Goal: Task Accomplishment & Management: Manage account settings

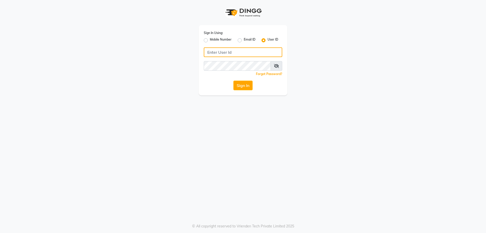
click at [239, 51] on input "Username" at bounding box center [243, 52] width 78 height 10
type input "iconic"
click at [246, 87] on button "Sign In" at bounding box center [242, 85] width 19 height 10
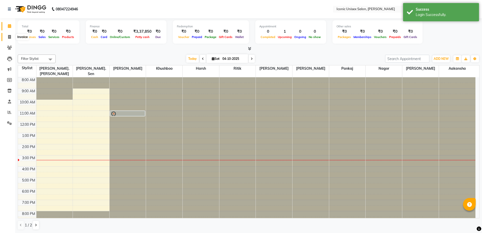
click at [6, 38] on span at bounding box center [9, 37] width 9 height 6
select select "service"
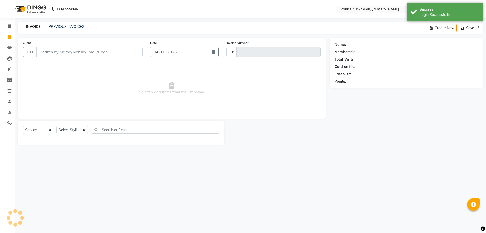
type input "2909"
select select "3884"
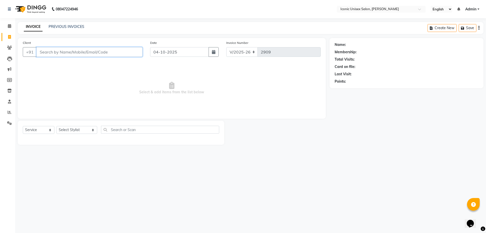
click at [93, 52] on input "Client" at bounding box center [89, 52] width 106 height 10
type input "A"
type input "7711811818"
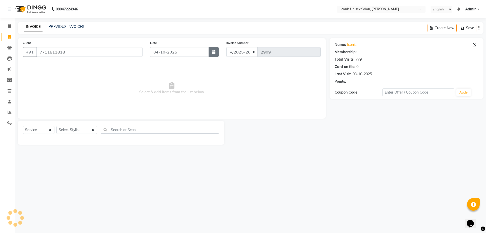
click at [212, 48] on button "button" at bounding box center [214, 52] width 10 height 10
select select "10"
select select "2025"
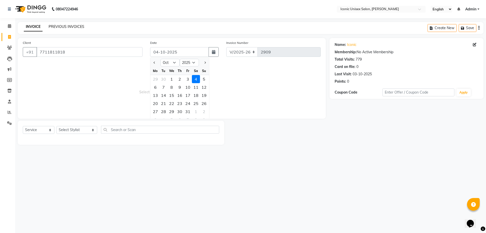
click at [56, 25] on link "PREVIOUS INVOICES" at bounding box center [67, 26] width 36 height 5
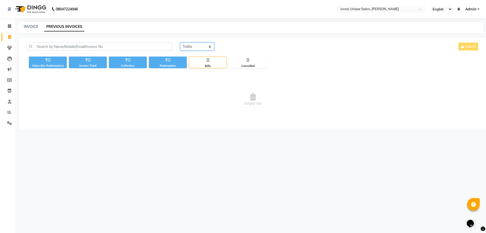
click at [190, 46] on select "[DATE] [DATE] Custom Range" at bounding box center [197, 47] width 34 height 8
select select "yesterday"
click at [180, 43] on select "[DATE] [DATE] Custom Range" at bounding box center [197, 47] width 34 height 8
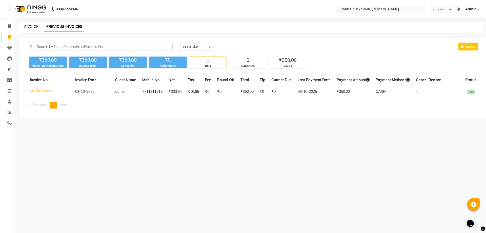
click at [25, 25] on link "INVOICE" at bounding box center [31, 26] width 14 height 5
select select "service"
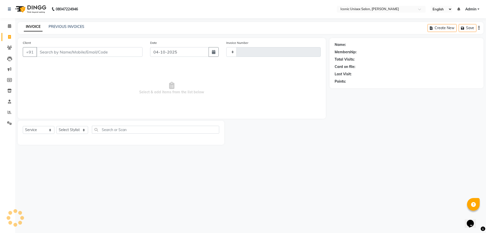
type input "2909"
select select "3884"
click at [48, 54] on input "Client" at bounding box center [89, 52] width 106 height 10
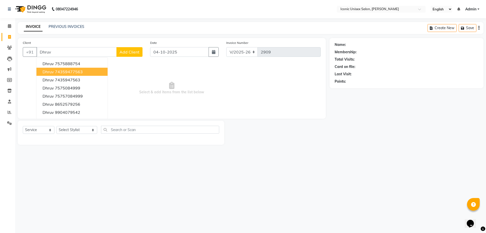
click at [56, 71] on ngb-highlight "74359477563" at bounding box center [69, 71] width 28 height 5
type input "74359477563"
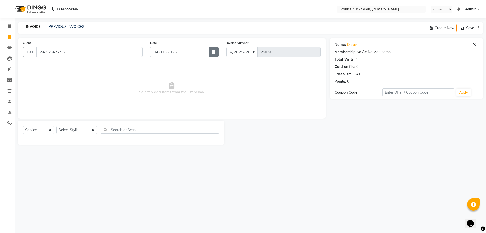
click at [215, 52] on icon "button" at bounding box center [214, 52] width 4 height 4
select select "10"
select select "2025"
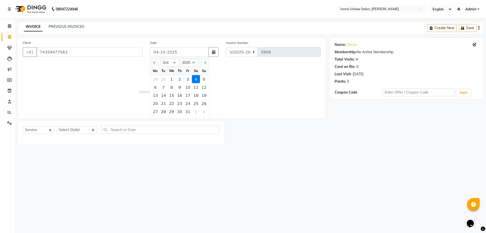
drag, startPoint x: 189, startPoint y: 80, endPoint x: 142, endPoint y: 95, distance: 49.9
click at [189, 80] on div "3" at bounding box center [188, 79] width 8 height 8
type input "03-10-2025"
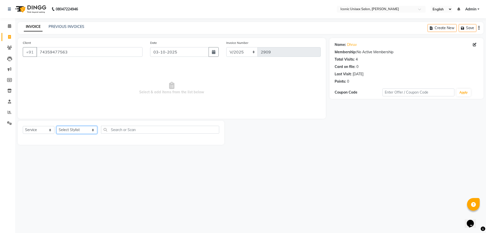
click at [78, 129] on select "Select Stylist [PERSON_NAME] [PERSON_NAME]. [PERSON_NAME] [PERSON_NAME] [PERSON…" at bounding box center [76, 130] width 41 height 8
select select "49243"
click at [56, 126] on select "Select Stylist [PERSON_NAME] [PERSON_NAME]. [PERSON_NAME] [PERSON_NAME] [PERSON…" at bounding box center [76, 130] width 41 height 8
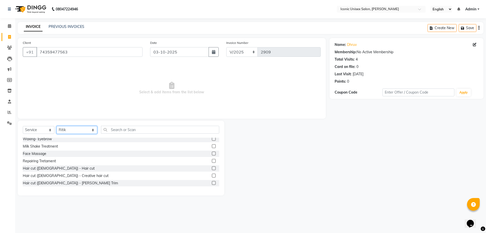
scroll to position [101, 0]
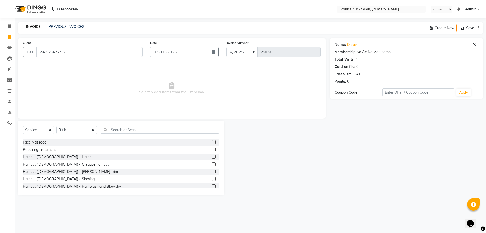
click at [212, 156] on label at bounding box center [214, 157] width 4 height 4
click at [212, 156] on input "checkbox" at bounding box center [213, 156] width 3 height 3
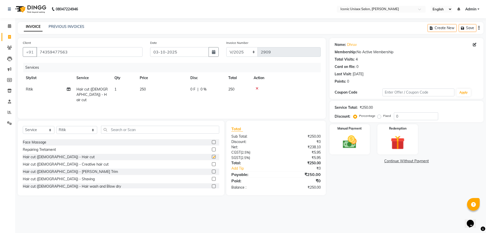
checkbox input "false"
click at [212, 179] on label at bounding box center [214, 179] width 4 height 4
click at [212, 179] on input "checkbox" at bounding box center [213, 178] width 3 height 3
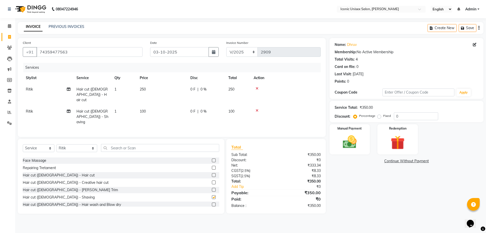
checkbox input "false"
click at [70, 144] on select "Select Stylist [PERSON_NAME] [PERSON_NAME]. [PERSON_NAME] [PERSON_NAME] [PERSON…" at bounding box center [76, 148] width 41 height 8
select select "89550"
click at [56, 144] on select "Select Stylist [PERSON_NAME] [PERSON_NAME]. [PERSON_NAME] [PERSON_NAME] [PERSON…" at bounding box center [76, 148] width 41 height 8
click at [150, 144] on input "text" at bounding box center [160, 148] width 118 height 8
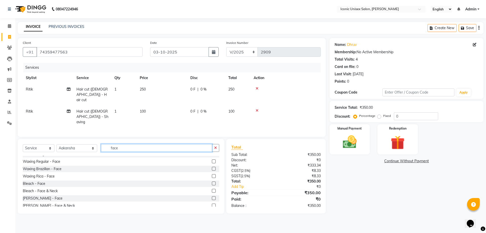
scroll to position [23, 0]
type input "face"
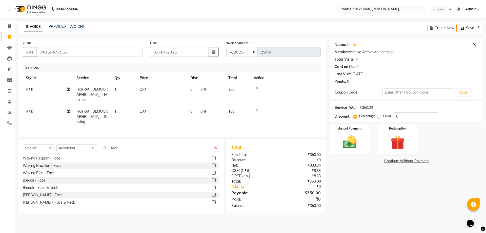
click at [212, 200] on label at bounding box center [214, 202] width 4 height 4
click at [212, 200] on input "checkbox" at bounding box center [213, 201] width 3 height 3
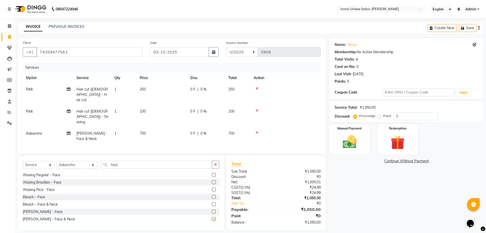
checkbox input "false"
click at [137, 160] on input "face" at bounding box center [156, 164] width 111 height 8
type input "f"
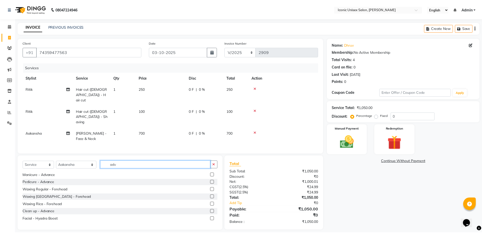
scroll to position [0, 0]
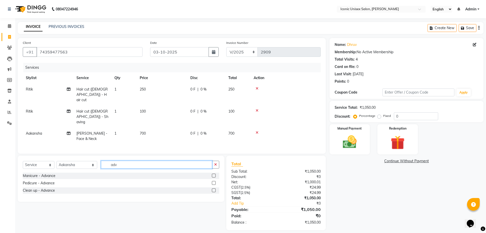
type input "adv"
click at [215, 188] on label at bounding box center [214, 190] width 4 height 4
click at [215, 189] on input "checkbox" at bounding box center [213, 190] width 3 height 3
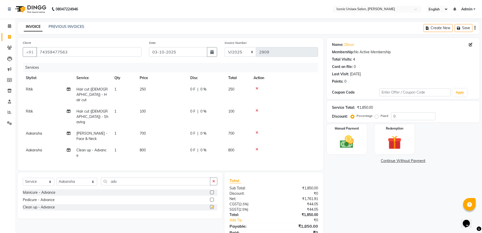
checkbox input "false"
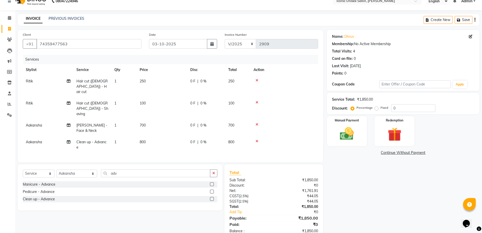
scroll to position [15, 0]
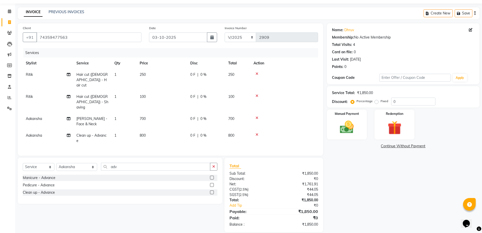
click at [381, 101] on label "Fixed" at bounding box center [385, 101] width 8 height 5
click at [377, 101] on input "Fixed" at bounding box center [378, 101] width 4 height 4
radio input "true"
click at [414, 101] on input "0" at bounding box center [413, 101] width 44 height 8
type input "350"
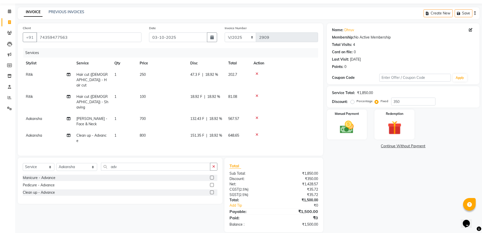
click at [372, 192] on div "Name: [PERSON_NAME] Membership: No Active Membership Total Visits: 4 Card on fi…" at bounding box center [405, 127] width 156 height 209
click at [355, 118] on div "Manual Payment" at bounding box center [347, 124] width 42 height 31
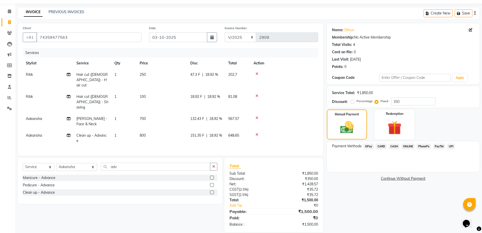
click at [395, 144] on span "CASH" at bounding box center [394, 146] width 11 height 6
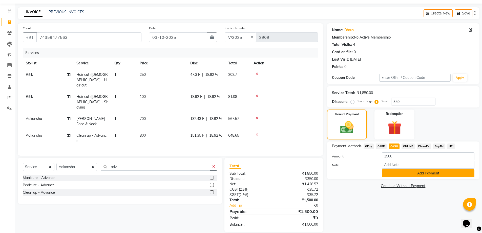
click at [396, 173] on button "Add Payment" at bounding box center [428, 173] width 93 height 8
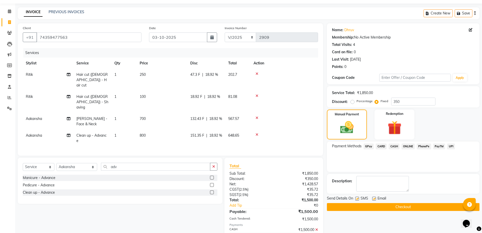
click at [356, 196] on label at bounding box center [357, 198] width 4 height 4
click at [356, 197] on input "checkbox" at bounding box center [356, 198] width 3 height 3
checkbox input "false"
click at [361, 207] on button "Checkout" at bounding box center [403, 207] width 153 height 8
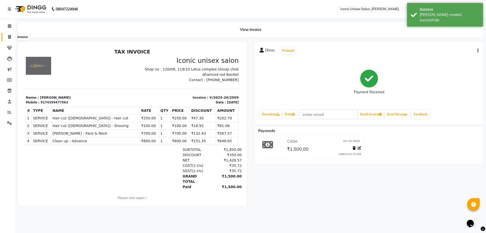
click at [7, 35] on span at bounding box center [9, 37] width 9 height 6
select select "service"
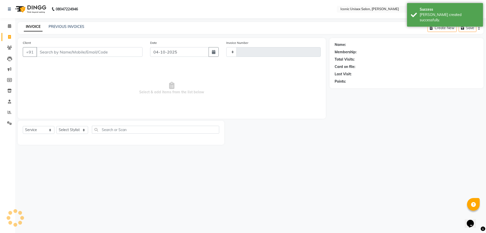
click at [76, 51] on input "Client" at bounding box center [89, 52] width 106 height 10
type input "2910"
select select "3884"
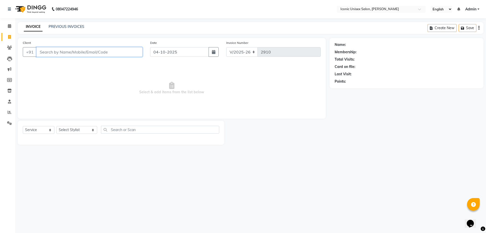
click at [114, 54] on input "Client" at bounding box center [89, 52] width 106 height 10
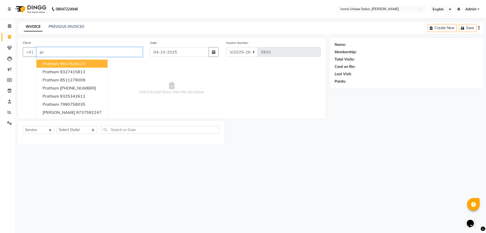
type input "p"
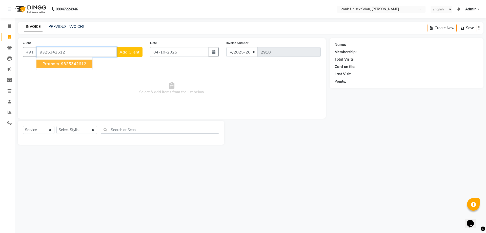
type input "9325342612"
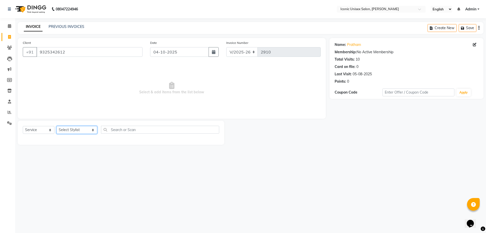
click at [73, 129] on select "Select Stylist [PERSON_NAME] [PERSON_NAME]. [PERSON_NAME] [PERSON_NAME] [PERSON…" at bounding box center [76, 130] width 41 height 8
select select "49243"
click at [56, 126] on select "Select Stylist [PERSON_NAME] [PERSON_NAME]. [PERSON_NAME] [PERSON_NAME] [PERSON…" at bounding box center [76, 130] width 41 height 8
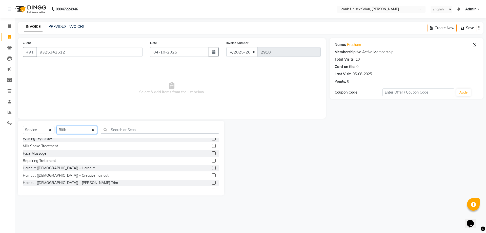
scroll to position [101, 0]
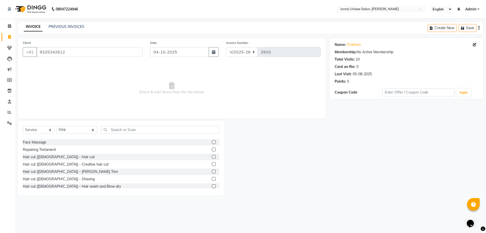
click at [212, 156] on label at bounding box center [214, 157] width 4 height 4
click at [212, 156] on input "checkbox" at bounding box center [213, 156] width 3 height 3
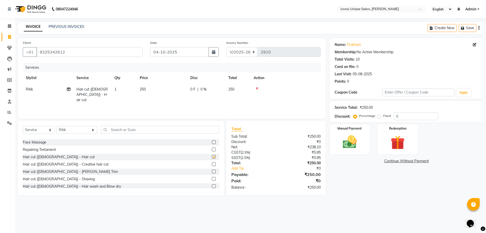
checkbox input "false"
click at [204, 176] on div "Hair cut ([DEMOGRAPHIC_DATA]) - Shaving" at bounding box center [121, 179] width 196 height 6
click at [212, 178] on label at bounding box center [214, 179] width 4 height 4
click at [212, 178] on input "checkbox" at bounding box center [213, 178] width 3 height 3
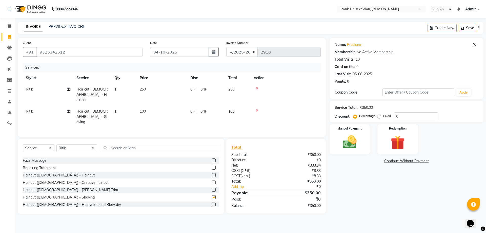
checkbox input "false"
click at [348, 144] on img at bounding box center [350, 141] width 24 height 17
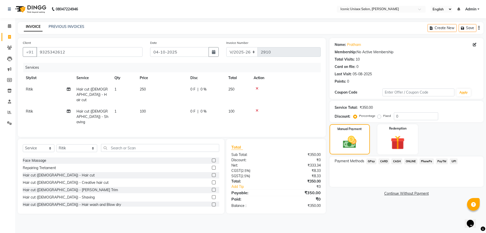
click at [373, 160] on span "GPay" at bounding box center [371, 161] width 10 height 6
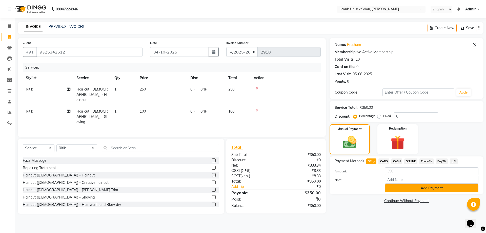
click at [411, 190] on button "Add Payment" at bounding box center [431, 188] width 93 height 8
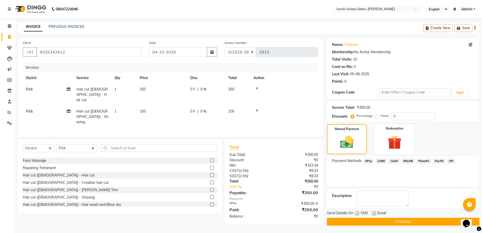
click at [357, 212] on label at bounding box center [357, 213] width 4 height 4
click at [357, 212] on input "checkbox" at bounding box center [356, 213] width 3 height 3
checkbox input "false"
click at [211, 53] on icon "button" at bounding box center [212, 52] width 4 height 4
select select "10"
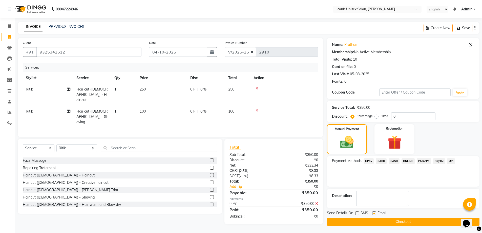
select select "2025"
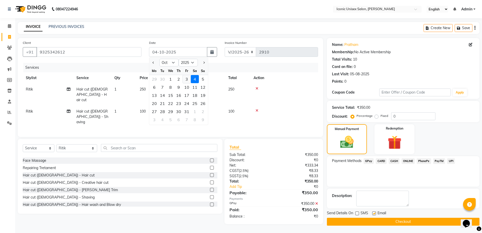
click at [187, 79] on div "3" at bounding box center [187, 79] width 8 height 8
type input "03-10-2025"
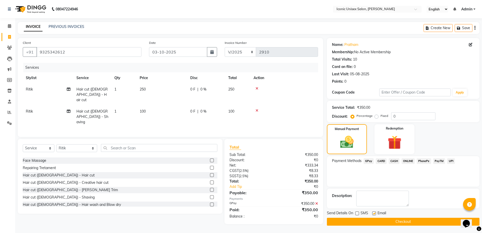
click at [387, 220] on button "Checkout" at bounding box center [403, 221] width 153 height 8
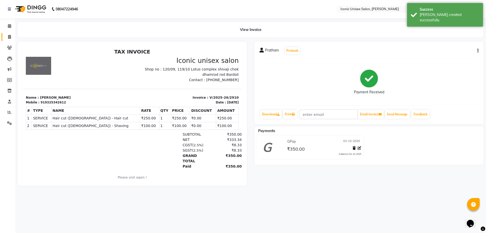
click at [10, 37] on icon at bounding box center [9, 37] width 3 height 4
select select "service"
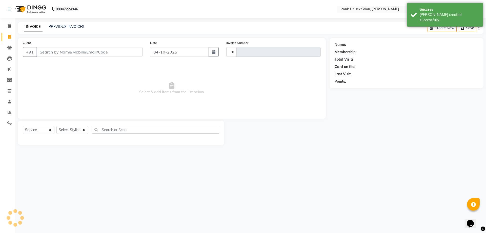
type input "2911"
select select "3884"
click at [95, 53] on input "Client" at bounding box center [89, 52] width 106 height 10
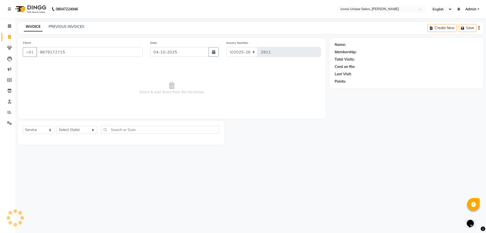
type input "9879172715"
click at [214, 52] on icon "button" at bounding box center [214, 52] width 4 height 4
select select "10"
select select "2025"
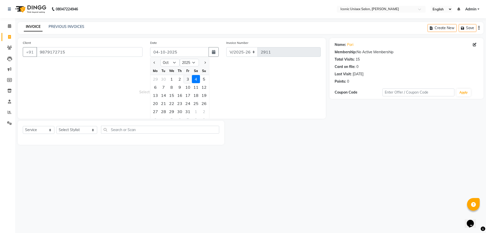
click at [188, 80] on div "3" at bounding box center [188, 79] width 8 height 8
type input "03-10-2025"
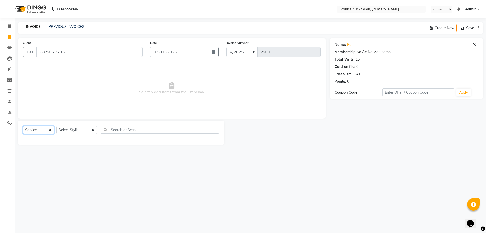
click at [47, 131] on select "Select Service Product Membership Package Voucher Prepaid Gift Card" at bounding box center [39, 130] width 32 height 8
click at [75, 129] on select "Select Stylist [PERSON_NAME] [PERSON_NAME]. [PERSON_NAME] [PERSON_NAME] [PERSON…" at bounding box center [76, 130] width 41 height 8
select select "71402"
click at [56, 126] on select "Select Stylist [PERSON_NAME] [PERSON_NAME]. [PERSON_NAME] [PERSON_NAME] [PERSON…" at bounding box center [76, 130] width 41 height 8
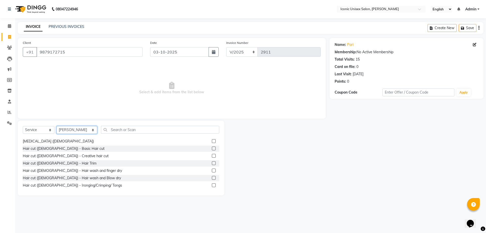
scroll to position [177, 0]
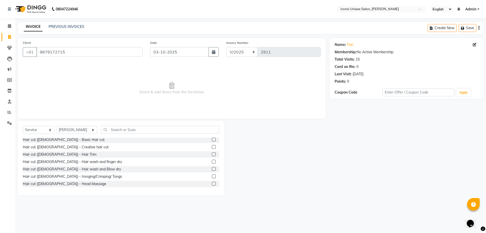
click at [212, 168] on label at bounding box center [214, 169] width 4 height 4
click at [212, 168] on input "checkbox" at bounding box center [213, 168] width 3 height 3
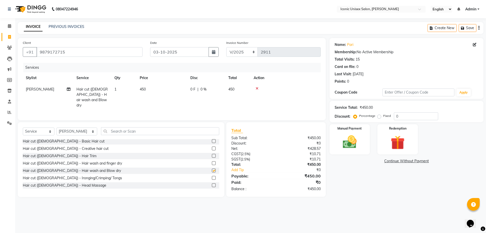
checkbox input "false"
click at [75, 129] on select "Select Stylist [PERSON_NAME] [PERSON_NAME]. [PERSON_NAME] [PERSON_NAME] [PERSON…" at bounding box center [76, 131] width 41 height 8
select select "49243"
click at [56, 127] on select "Select Stylist [PERSON_NAME] [PERSON_NAME]. [PERSON_NAME] [PERSON_NAME] [PERSON…" at bounding box center [76, 131] width 41 height 8
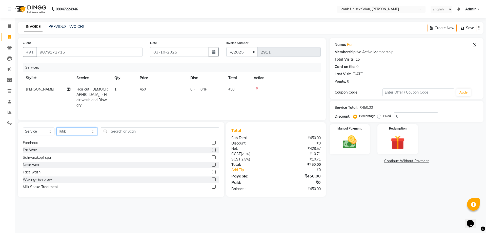
scroll to position [0, 0]
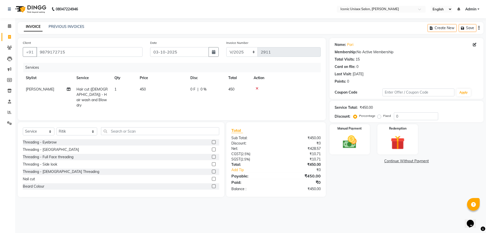
click at [212, 140] on label at bounding box center [214, 142] width 4 height 4
click at [212, 140] on input "checkbox" at bounding box center [213, 141] width 3 height 3
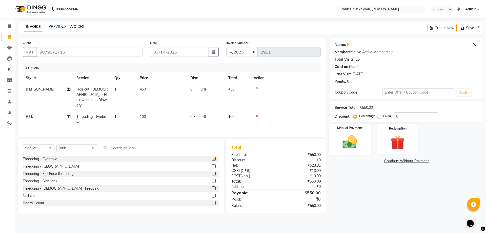
checkbox input "false"
click at [345, 132] on div "Manual Payment" at bounding box center [350, 139] width 42 height 31
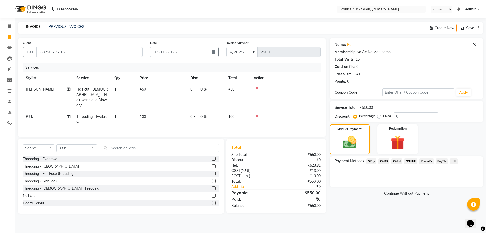
click at [396, 160] on span "CASH" at bounding box center [396, 161] width 11 height 6
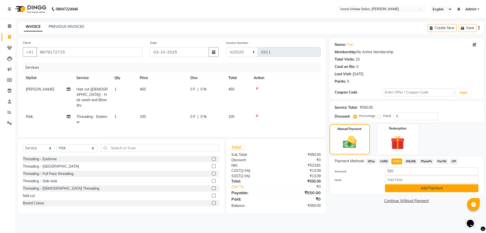
click at [420, 187] on button "Add Payment" at bounding box center [431, 188] width 93 height 8
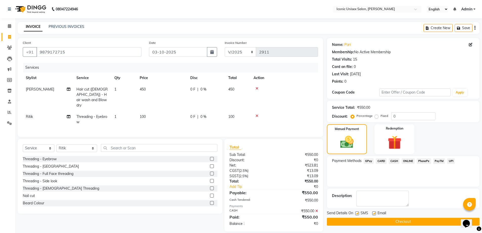
click at [358, 212] on label at bounding box center [357, 213] width 4 height 4
click at [358, 212] on input "checkbox" at bounding box center [356, 213] width 3 height 3
checkbox input "false"
click at [368, 221] on button "Checkout" at bounding box center [403, 221] width 153 height 8
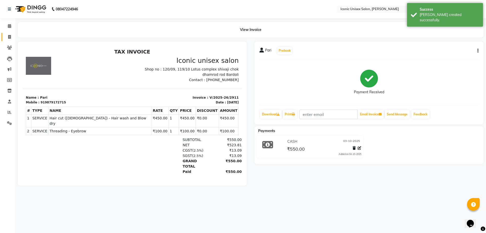
click at [7, 35] on span at bounding box center [9, 37] width 9 height 6
select select "service"
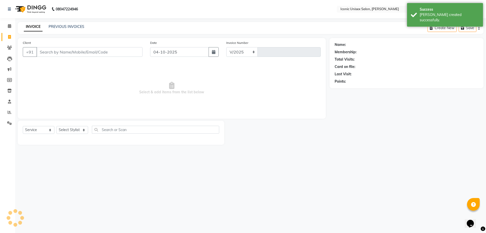
select select "3884"
type input "2912"
click at [87, 56] on input "Client" at bounding box center [89, 52] width 106 height 10
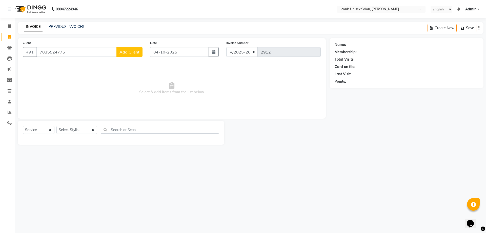
type input "7035524775"
click at [126, 53] on span "Add Client" at bounding box center [129, 51] width 20 height 5
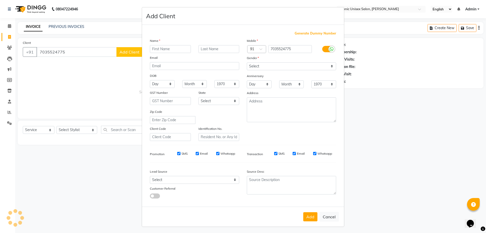
click at [178, 49] on input "text" at bounding box center [170, 49] width 41 height 8
click at [163, 49] on input "text" at bounding box center [170, 49] width 41 height 8
type input "[PERSON_NAME]"
drag, startPoint x: 304, startPoint y: 68, endPoint x: 303, endPoint y: 66, distance: 2.6
click at [303, 66] on select "Select [DEMOGRAPHIC_DATA] [DEMOGRAPHIC_DATA] Other Prefer Not To Say" at bounding box center [291, 66] width 89 height 8
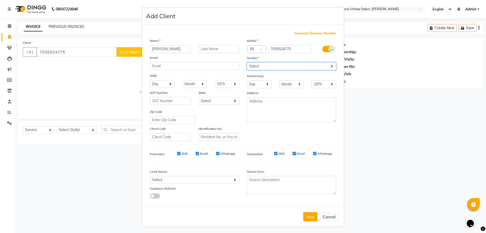
select select "[DEMOGRAPHIC_DATA]"
click at [247, 62] on select "Select [DEMOGRAPHIC_DATA] [DEMOGRAPHIC_DATA] Other Prefer Not To Say" at bounding box center [291, 66] width 89 height 8
click at [305, 216] on button "Add" at bounding box center [310, 216] width 14 height 9
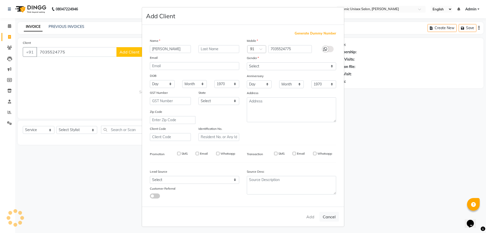
select select
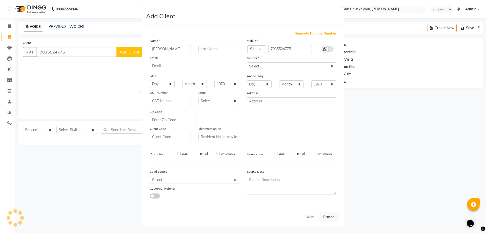
select select
checkbox input "false"
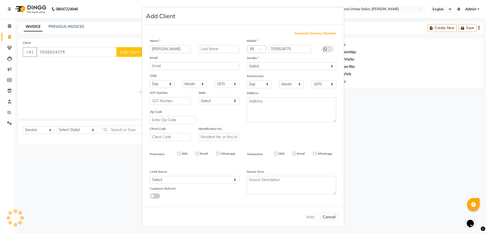
checkbox input "false"
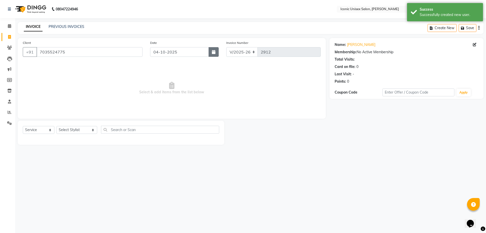
click at [215, 51] on icon "button" at bounding box center [214, 52] width 4 height 4
select select "10"
select select "2025"
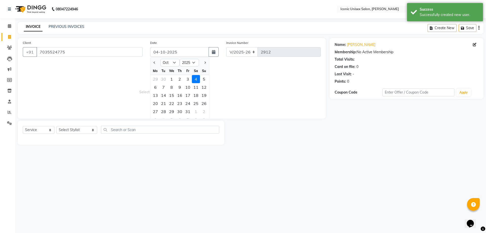
click at [186, 79] on div "3" at bounding box center [188, 79] width 8 height 8
type input "03-10-2025"
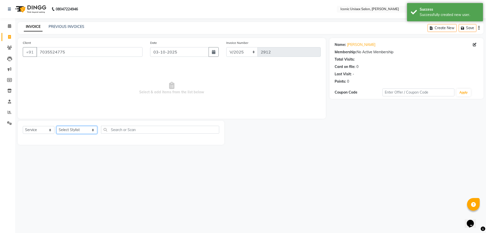
click at [66, 132] on select "Select Stylist [PERSON_NAME] [PERSON_NAME]. [PERSON_NAME] [PERSON_NAME] [PERSON…" at bounding box center [76, 130] width 41 height 8
select select "71403"
click at [56, 126] on select "Select Stylist [PERSON_NAME] [PERSON_NAME]. [PERSON_NAME] [PERSON_NAME] [PERSON…" at bounding box center [76, 130] width 41 height 8
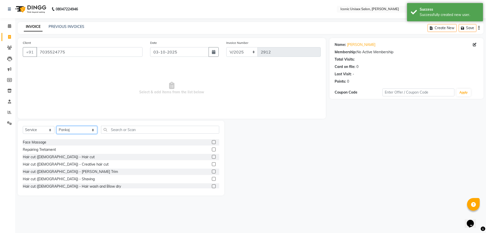
scroll to position [127, 0]
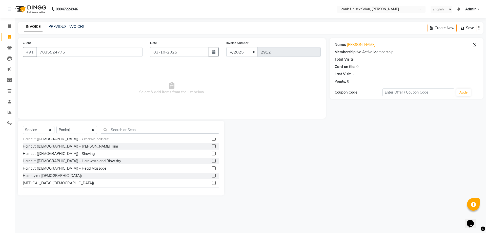
click at [212, 154] on label at bounding box center [214, 153] width 4 height 4
click at [212, 154] on input "checkbox" at bounding box center [213, 153] width 3 height 3
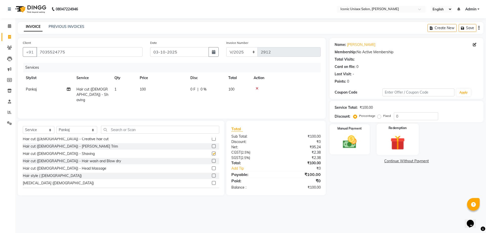
checkbox input "false"
click at [330, 141] on div "Manual Payment" at bounding box center [350, 139] width 42 height 31
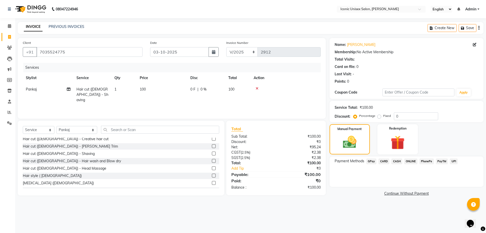
click at [369, 160] on span "GPay" at bounding box center [371, 161] width 10 height 6
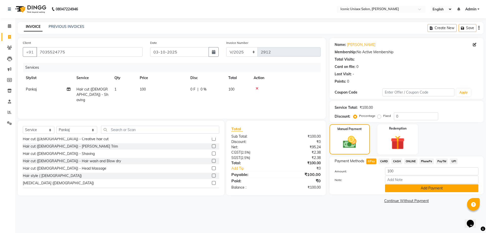
click at [410, 186] on button "Add Payment" at bounding box center [431, 188] width 93 height 8
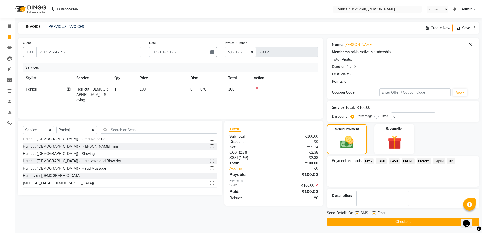
click at [358, 213] on label at bounding box center [357, 213] width 4 height 4
click at [358, 213] on input "checkbox" at bounding box center [356, 213] width 3 height 3
checkbox input "false"
click at [362, 220] on button "Checkout" at bounding box center [403, 221] width 153 height 8
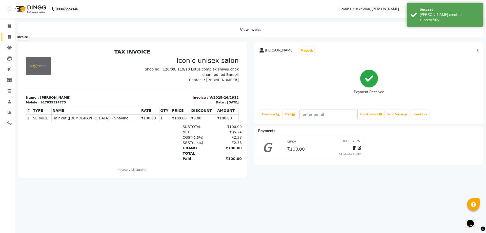
click at [6, 37] on span at bounding box center [9, 37] width 9 height 6
select select "3884"
select select "service"
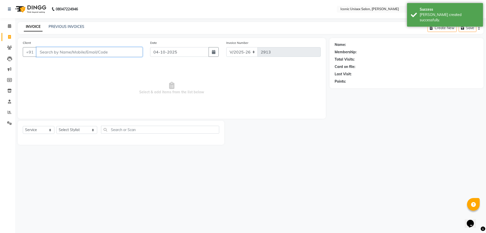
click at [55, 55] on input "Client" at bounding box center [89, 52] width 106 height 10
paste input "9712510243"
type input "9712510243"
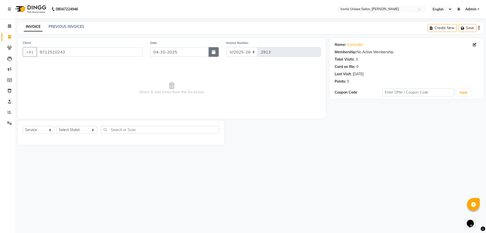
click at [212, 53] on button "button" at bounding box center [214, 52] width 10 height 10
select select "10"
select select "2025"
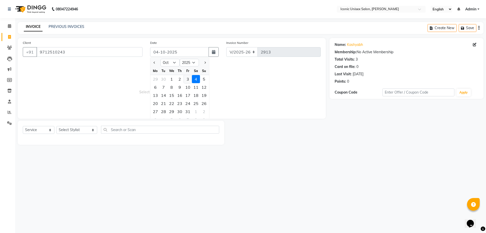
click at [188, 79] on div "3" at bounding box center [188, 79] width 8 height 8
type input "03-10-2025"
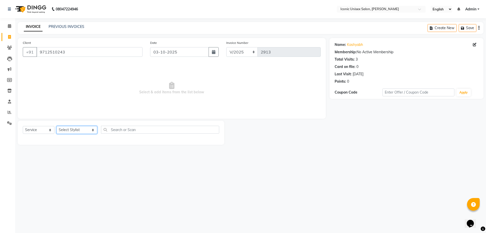
click at [63, 129] on select "Select Stylist [PERSON_NAME] [PERSON_NAME]. [PERSON_NAME] [PERSON_NAME] [PERSON…" at bounding box center [76, 130] width 41 height 8
select select "49243"
click at [56, 126] on select "Select Stylist [PERSON_NAME] [PERSON_NAME]. [PERSON_NAME] [PERSON_NAME] [PERSON…" at bounding box center [76, 130] width 41 height 8
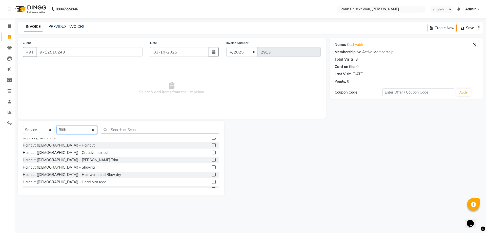
scroll to position [101, 0]
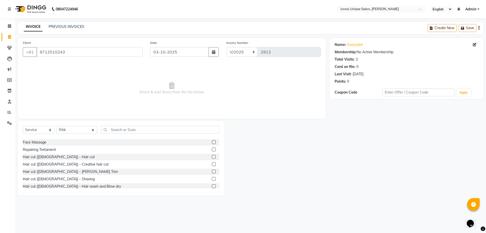
drag, startPoint x: 209, startPoint y: 155, endPoint x: 210, endPoint y: 163, distance: 7.6
click at [212, 155] on label at bounding box center [214, 157] width 4 height 4
click at [212, 155] on input "checkbox" at bounding box center [213, 156] width 3 height 3
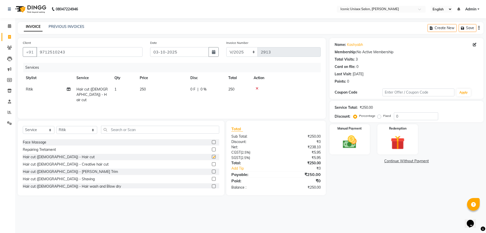
checkbox input "false"
click at [212, 179] on label at bounding box center [214, 179] width 4 height 4
click at [212, 179] on input "checkbox" at bounding box center [213, 178] width 3 height 3
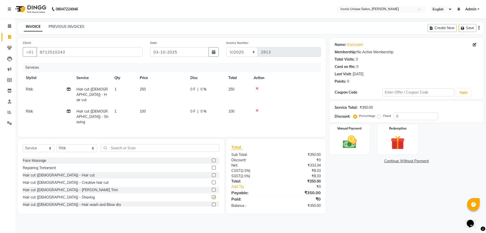
checkbox input "false"
click at [258, 109] on icon at bounding box center [257, 111] width 3 height 4
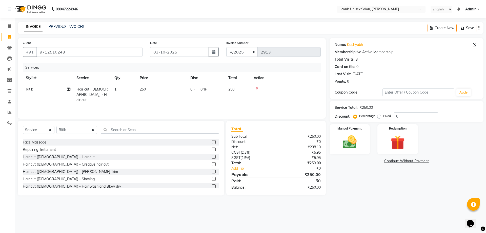
click at [212, 187] on label at bounding box center [214, 186] width 4 height 4
click at [212, 187] on input "checkbox" at bounding box center [213, 186] width 3 height 3
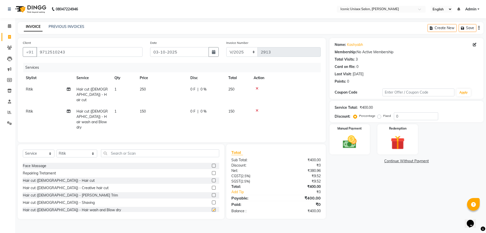
checkbox input "false"
click at [157, 112] on td "150" at bounding box center [162, 119] width 51 height 27
select select "49243"
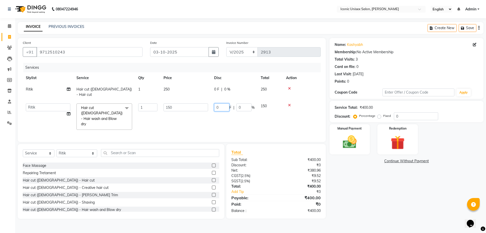
click at [216, 103] on input "0" at bounding box center [221, 107] width 15 height 8
type input "100"
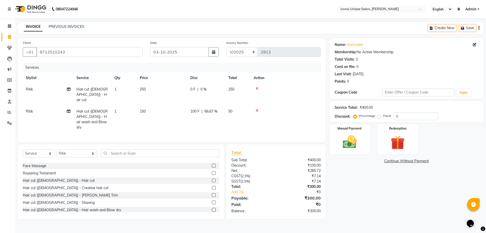
drag, startPoint x: 470, startPoint y: 203, endPoint x: 431, endPoint y: 186, distance: 42.9
click at [469, 201] on div at bounding box center [473, 204] width 13 height 13
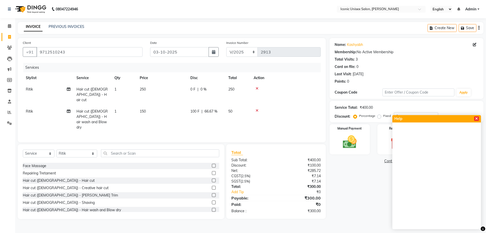
click at [477, 118] on icon at bounding box center [476, 119] width 3 height 4
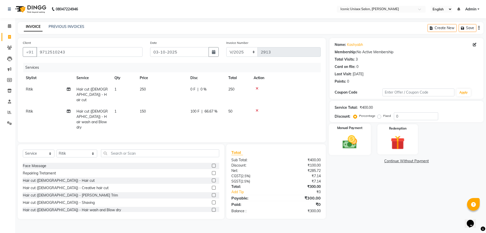
click at [352, 143] on img at bounding box center [350, 141] width 24 height 17
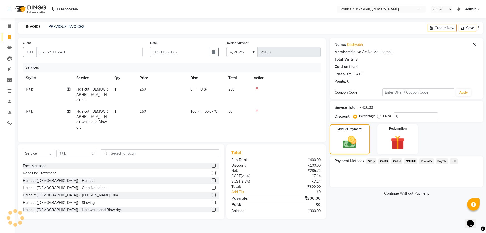
click at [370, 161] on span "GPay" at bounding box center [371, 161] width 10 height 6
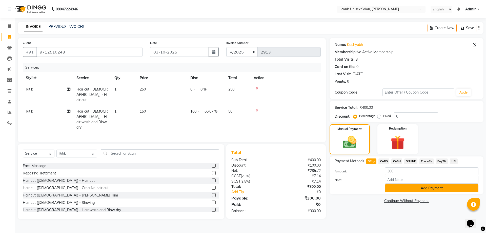
click at [409, 187] on button "Add Payment" at bounding box center [431, 188] width 93 height 8
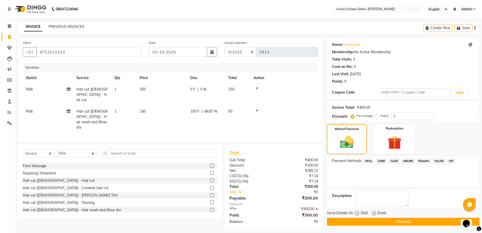
drag, startPoint x: 356, startPoint y: 214, endPoint x: 359, endPoint y: 214, distance: 3.3
click at [359, 214] on label at bounding box center [357, 213] width 4 height 4
click at [359, 214] on input "checkbox" at bounding box center [356, 213] width 3 height 3
checkbox input "false"
click at [373, 223] on button "Checkout" at bounding box center [403, 221] width 153 height 8
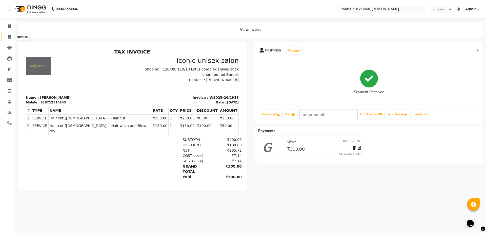
click at [8, 36] on span at bounding box center [9, 37] width 9 height 6
select select "3884"
select select "service"
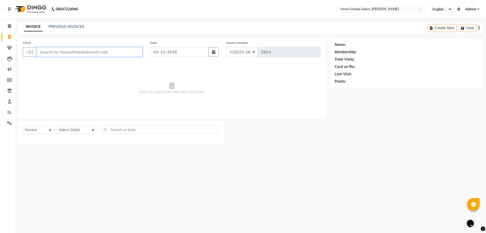
click at [62, 54] on input "Client" at bounding box center [89, 52] width 106 height 10
paste input "9724868289"
type input "9724868289"
click at [140, 53] on button "Add Client" at bounding box center [129, 52] width 26 height 10
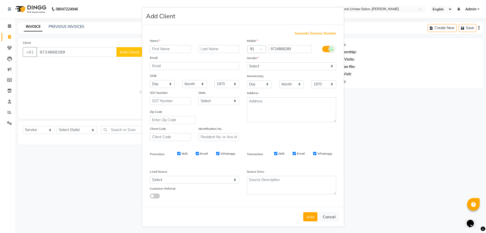
click at [178, 49] on input "text" at bounding box center [170, 49] width 41 height 8
type input "P"
type input "[PERSON_NAME]"
click at [285, 69] on select "Select [DEMOGRAPHIC_DATA] [DEMOGRAPHIC_DATA] Other Prefer Not To Say" at bounding box center [291, 66] width 89 height 8
select select "[DEMOGRAPHIC_DATA]"
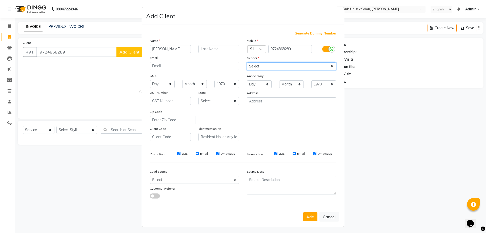
click at [247, 62] on select "Select [DEMOGRAPHIC_DATA] [DEMOGRAPHIC_DATA] Other Prefer Not To Say" at bounding box center [291, 66] width 89 height 8
drag, startPoint x: 311, startPoint y: 218, endPoint x: 309, endPoint y: 216, distance: 2.9
click at [311, 218] on button "Add" at bounding box center [310, 216] width 14 height 9
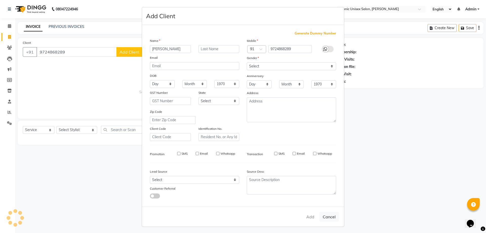
select select
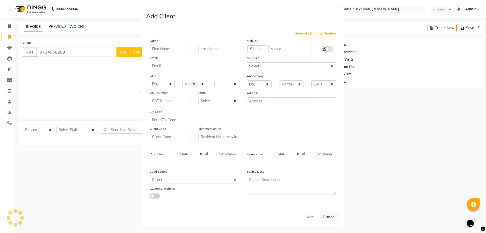
select select
checkbox input "false"
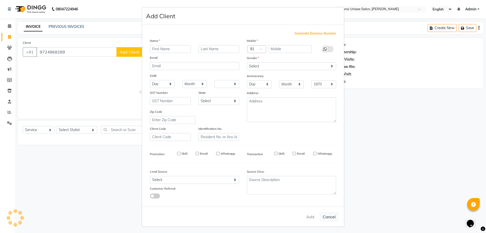
checkbox input "false"
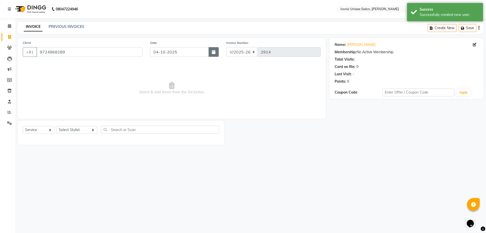
drag, startPoint x: 216, startPoint y: 49, endPoint x: 209, endPoint y: 54, distance: 8.6
click at [216, 48] on button "button" at bounding box center [214, 52] width 10 height 10
select select "10"
select select "2025"
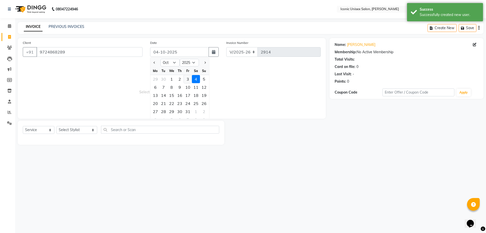
click at [189, 78] on div "3" at bounding box center [188, 79] width 8 height 8
type input "03-10-2025"
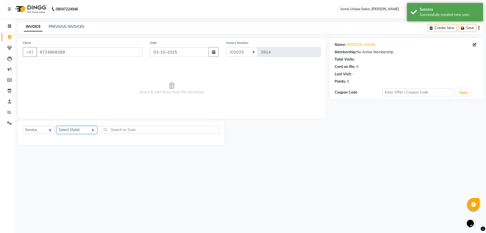
click at [63, 130] on select "Select Stylist [PERSON_NAME] [PERSON_NAME]. [PERSON_NAME] [PERSON_NAME] [PERSON…" at bounding box center [76, 130] width 41 height 8
select select "71403"
click at [56, 126] on select "Select Stylist [PERSON_NAME] [PERSON_NAME]. [PERSON_NAME] [PERSON_NAME] [PERSON…" at bounding box center [76, 130] width 41 height 8
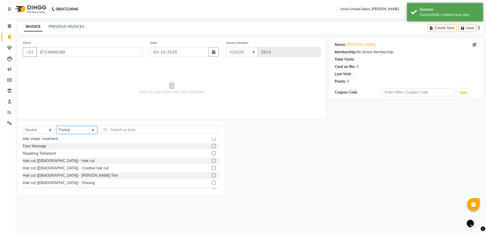
scroll to position [101, 0]
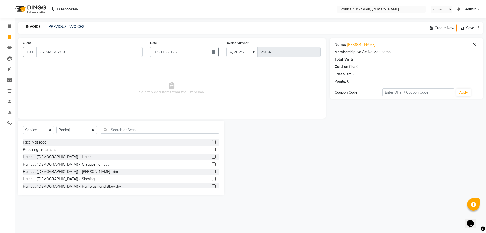
click at [212, 178] on label at bounding box center [214, 179] width 4 height 4
click at [212, 178] on input "checkbox" at bounding box center [213, 178] width 3 height 3
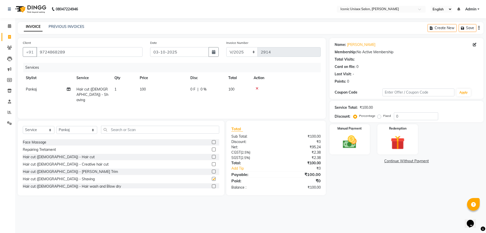
checkbox input "false"
click at [212, 157] on label at bounding box center [214, 157] width 4 height 4
click at [212, 157] on input "checkbox" at bounding box center [213, 156] width 3 height 3
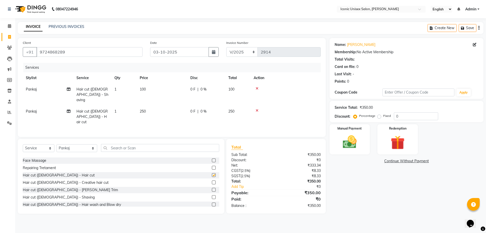
checkbox input "false"
click at [123, 98] on td "1" at bounding box center [123, 95] width 25 height 22
select select "71403"
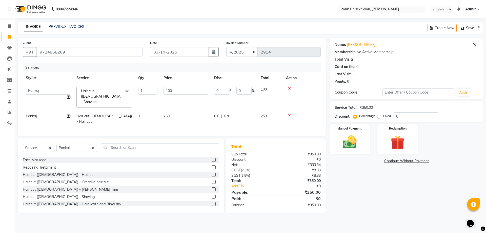
click at [144, 110] on td "1" at bounding box center [147, 118] width 25 height 17
select select "71403"
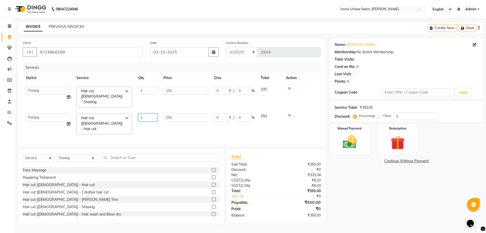
click at [146, 113] on input "1" at bounding box center [147, 117] width 19 height 8
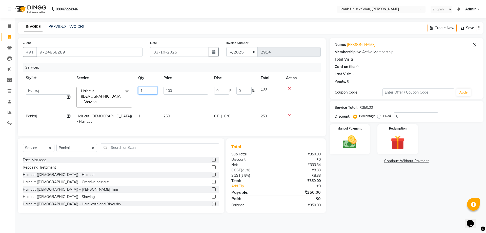
click at [147, 92] on input "1" at bounding box center [147, 91] width 19 height 8
type input "2"
click at [61, 110] on td "Pankaj Split Commission" at bounding box center [48, 118] width 51 height 17
select select "71403"
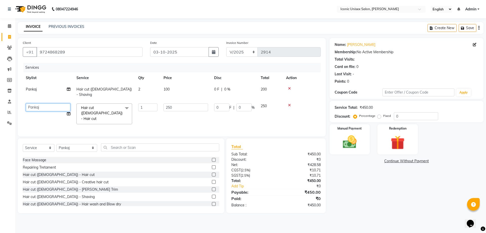
click at [53, 104] on select "[PERSON_NAME] [PERSON_NAME]. [PERSON_NAME] [PERSON_NAME] [PERSON_NAME]. [PERSON…" at bounding box center [48, 107] width 45 height 8
select select "49243"
click at [59, 89] on td "Pankaj" at bounding box center [48, 92] width 51 height 17
select select "71403"
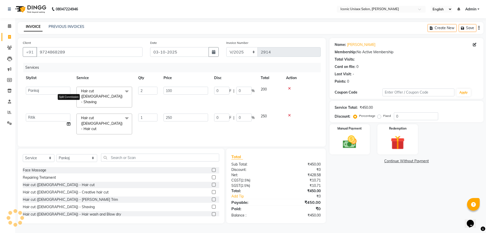
click at [68, 96] on icon at bounding box center [69, 97] width 4 height 4
select select "71403"
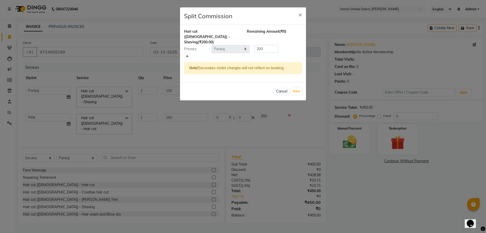
click at [189, 53] on link at bounding box center [187, 56] width 5 height 6
type input "100"
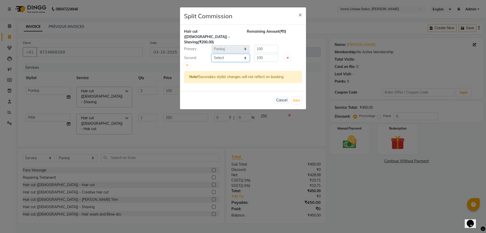
click at [225, 54] on select "Select [PERSON_NAME] [PERSON_NAME]. [PERSON_NAME] [PERSON_NAME] [PERSON_NAME]. …" at bounding box center [231, 58] width 38 height 8
select select "49243"
click at [212, 54] on select "Select [PERSON_NAME] [PERSON_NAME]. [PERSON_NAME] [PERSON_NAME] [PERSON_NAME]. …" at bounding box center [231, 58] width 38 height 8
click at [297, 97] on button "Save" at bounding box center [297, 100] width 10 height 7
select select "Select"
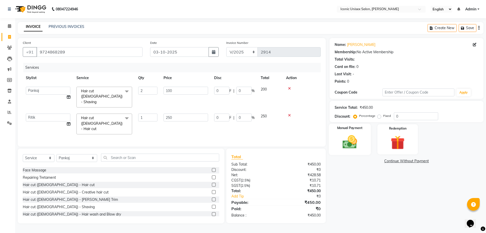
click at [342, 141] on img at bounding box center [350, 141] width 24 height 17
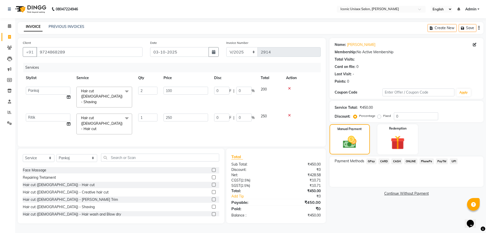
click at [394, 160] on span "CASH" at bounding box center [396, 161] width 11 height 6
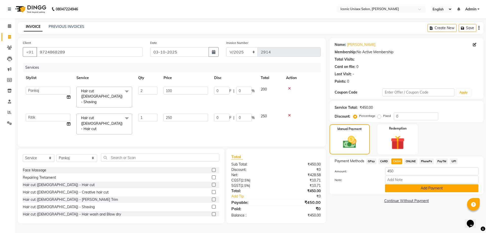
click at [398, 187] on button "Add Payment" at bounding box center [431, 188] width 93 height 8
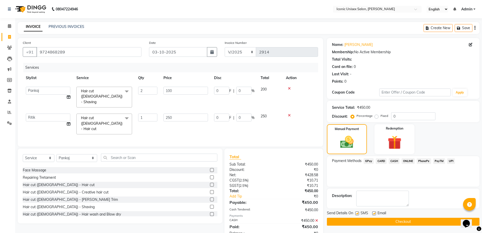
click at [358, 211] on label at bounding box center [357, 213] width 4 height 4
click at [358, 212] on input "checkbox" at bounding box center [356, 213] width 3 height 3
checkbox input "false"
click at [374, 221] on button "Checkout" at bounding box center [403, 221] width 153 height 8
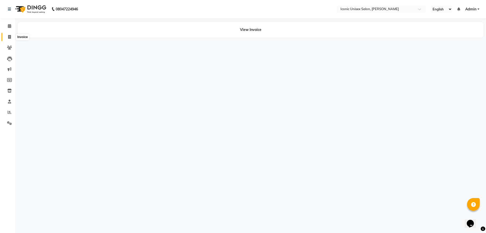
click at [9, 36] on icon at bounding box center [9, 37] width 3 height 4
select select "3884"
select select "service"
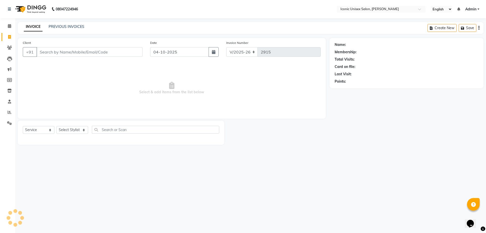
click at [53, 50] on input "Client" at bounding box center [89, 52] width 106 height 10
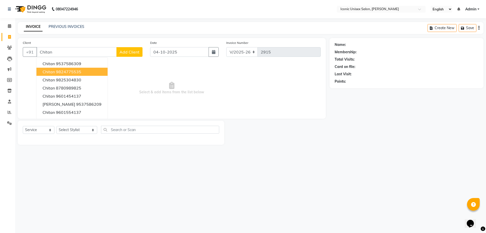
click at [57, 71] on ngb-highlight "9824775535" at bounding box center [68, 71] width 25 height 5
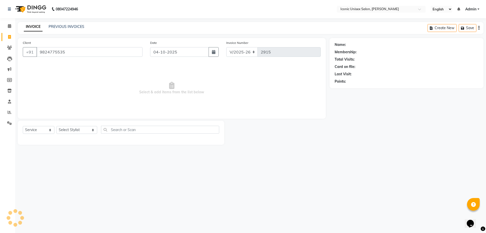
type input "9824775535"
click at [213, 53] on icon "button" at bounding box center [214, 52] width 4 height 4
select select "10"
select select "2025"
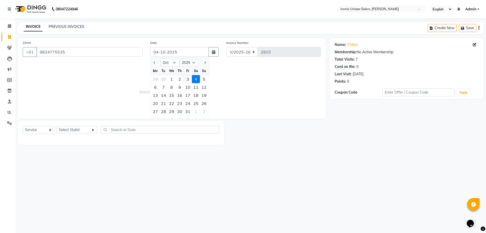
click at [187, 78] on div "3" at bounding box center [188, 79] width 8 height 8
type input "03-10-2025"
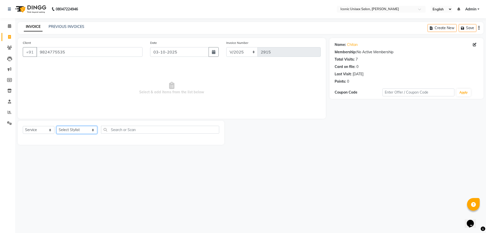
click at [70, 131] on select "Select Stylist [PERSON_NAME] [PERSON_NAME]. [PERSON_NAME] [PERSON_NAME] [PERSON…" at bounding box center [76, 130] width 41 height 8
select select "47297"
click at [56, 126] on select "Select Stylist [PERSON_NAME] [PERSON_NAME]. [PERSON_NAME] [PERSON_NAME] [PERSON…" at bounding box center [76, 130] width 41 height 8
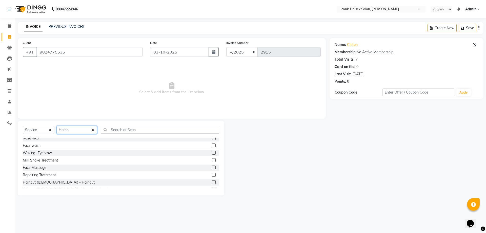
scroll to position [101, 0]
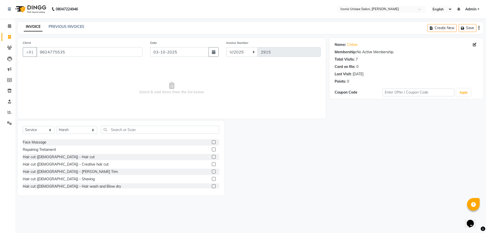
click at [212, 156] on label at bounding box center [214, 157] width 4 height 4
click at [212, 156] on input "checkbox" at bounding box center [213, 156] width 3 height 3
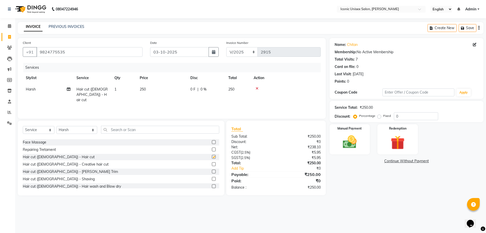
checkbox input "false"
click at [212, 178] on label at bounding box center [214, 179] width 4 height 4
click at [212, 178] on input "checkbox" at bounding box center [213, 178] width 3 height 3
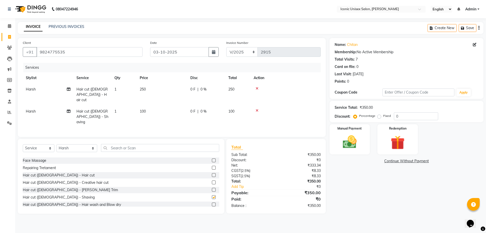
checkbox input "false"
click at [67, 144] on select "Select Stylist [PERSON_NAME] [PERSON_NAME]. [PERSON_NAME] [PERSON_NAME] [PERSON…" at bounding box center [76, 148] width 41 height 8
select select "41439"
click at [56, 144] on select "Select Stylist [PERSON_NAME] [PERSON_NAME]. [PERSON_NAME] [PERSON_NAME] [PERSON…" at bounding box center [76, 148] width 41 height 8
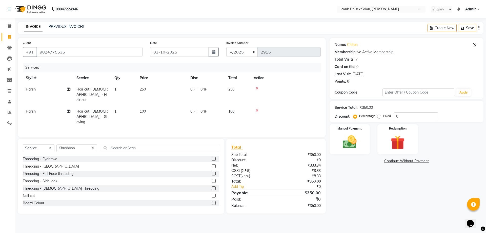
click at [212, 157] on label at bounding box center [214, 159] width 4 height 4
click at [212, 157] on input "checkbox" at bounding box center [213, 158] width 3 height 3
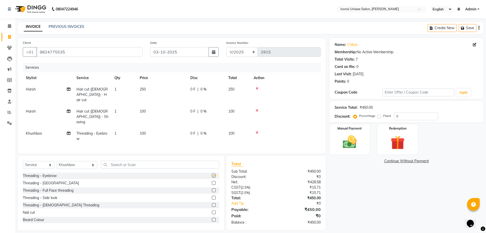
checkbox input "false"
click at [355, 135] on img at bounding box center [350, 141] width 24 height 17
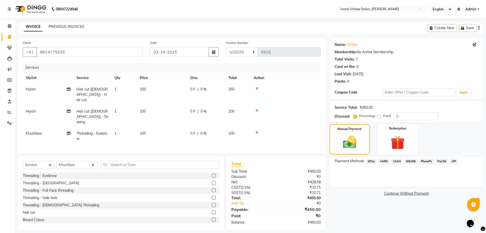
click at [396, 160] on span "CASH" at bounding box center [396, 161] width 11 height 6
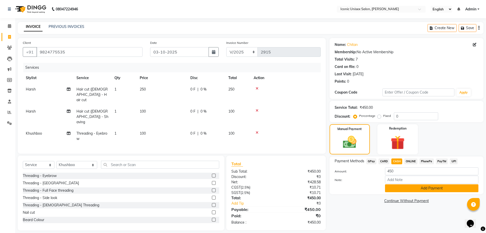
click at [399, 188] on button "Add Payment" at bounding box center [431, 188] width 93 height 8
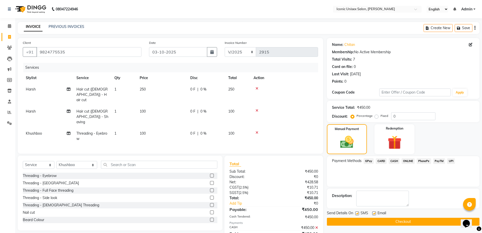
click at [358, 213] on label at bounding box center [357, 213] width 4 height 4
click at [358, 213] on input "checkbox" at bounding box center [356, 213] width 3 height 3
checkbox input "false"
click at [376, 221] on button "Checkout" at bounding box center [403, 221] width 153 height 8
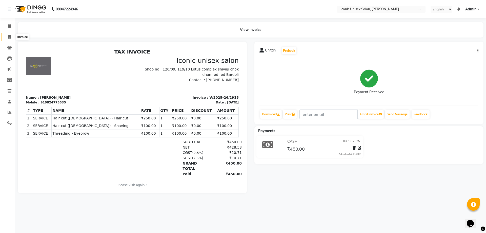
click at [9, 38] on icon at bounding box center [9, 37] width 3 height 4
select select "service"
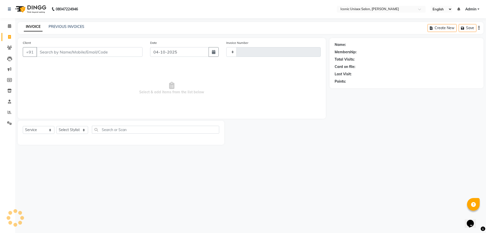
type input "2916"
select select "3884"
click at [69, 53] on input "Client" at bounding box center [89, 52] width 106 height 10
click at [66, 28] on link "PREVIOUS INVOICES" at bounding box center [67, 26] width 36 height 5
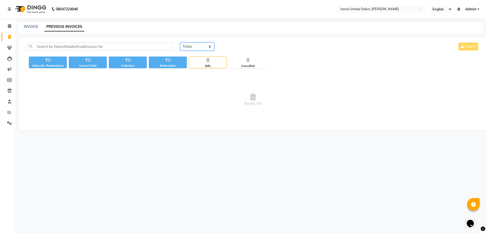
click at [189, 45] on select "[DATE] [DATE] Custom Range" at bounding box center [197, 47] width 34 height 8
select select "yesterday"
click at [180, 43] on select "[DATE] [DATE] Custom Range" at bounding box center [197, 47] width 34 height 8
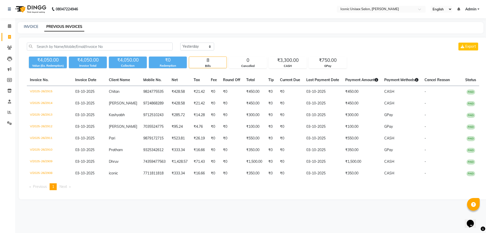
click at [32, 24] on div "INVOICE PREVIOUS INVOICES" at bounding box center [251, 27] width 466 height 11
click at [31, 27] on link "INVOICE" at bounding box center [31, 26] width 14 height 5
select select "3884"
select select "service"
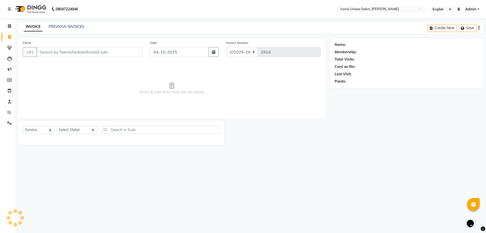
click at [56, 52] on input "Client" at bounding box center [89, 52] width 106 height 10
type input "9611979929"
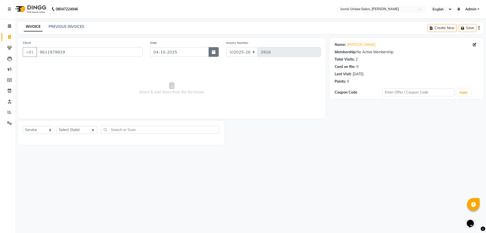
click at [213, 51] on icon "button" at bounding box center [214, 52] width 4 height 4
select select "10"
select select "2025"
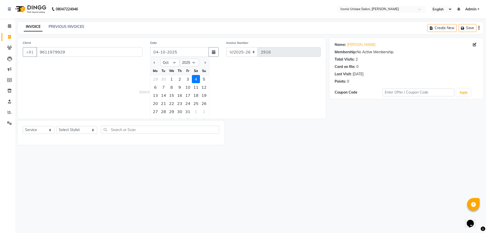
drag, startPoint x: 186, startPoint y: 79, endPoint x: 183, endPoint y: 82, distance: 3.9
click at [186, 79] on div "3" at bounding box center [188, 79] width 8 height 8
type input "03-10-2025"
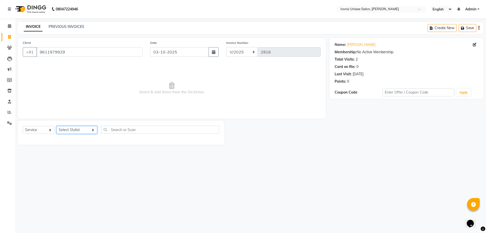
click at [75, 127] on select "Select Stylist [PERSON_NAME] [PERSON_NAME]. [PERSON_NAME] [PERSON_NAME] [PERSON…" at bounding box center [76, 130] width 41 height 8
select select "41439"
click at [56, 126] on select "Select Stylist [PERSON_NAME] [PERSON_NAME]. [PERSON_NAME] [PERSON_NAME] [PERSON…" at bounding box center [76, 130] width 41 height 8
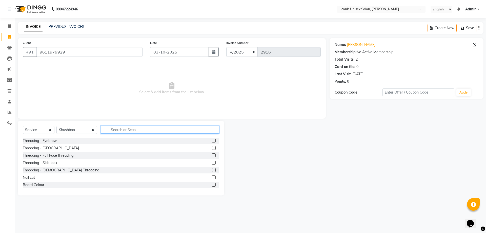
click at [190, 130] on input "text" at bounding box center [160, 130] width 118 height 8
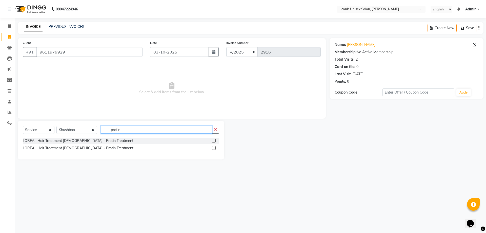
type input "protin"
click at [215, 148] on label at bounding box center [214, 148] width 4 height 4
click at [215, 148] on input "checkbox" at bounding box center [213, 147] width 3 height 3
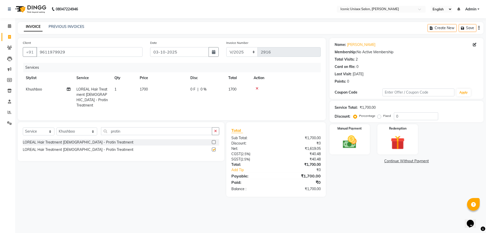
checkbox input "false"
click at [138, 128] on input "protin" at bounding box center [156, 131] width 111 height 8
type input "p"
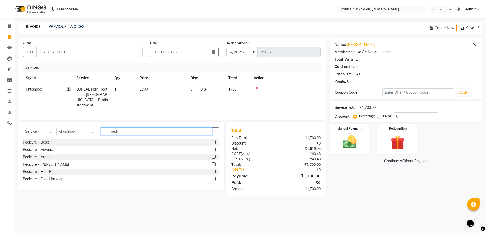
type input "pedi"
click at [213, 155] on label at bounding box center [214, 157] width 4 height 4
click at [213, 155] on input "checkbox" at bounding box center [213, 156] width 3 height 3
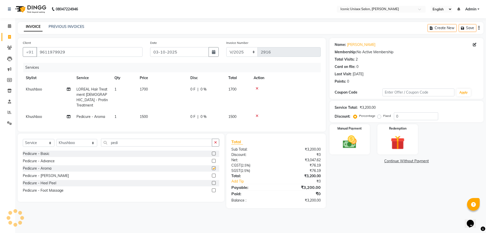
checkbox input "false"
click at [98, 114] on span "Pedicure - Aroma" at bounding box center [90, 116] width 29 height 5
select select "41439"
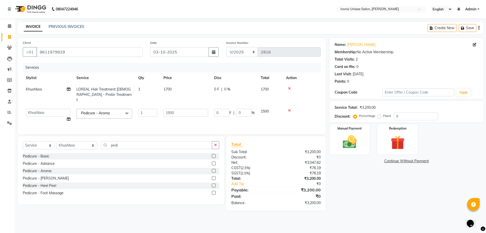
click at [214, 162] on label at bounding box center [214, 163] width 4 height 4
click at [214, 162] on input "checkbox" at bounding box center [213, 163] width 3 height 3
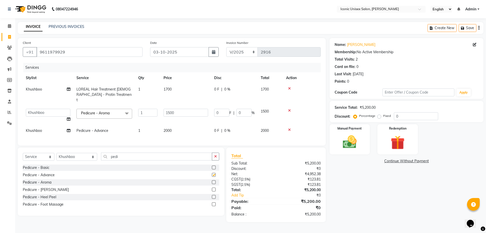
checkbox input "false"
click at [289, 109] on icon at bounding box center [289, 111] width 3 height 4
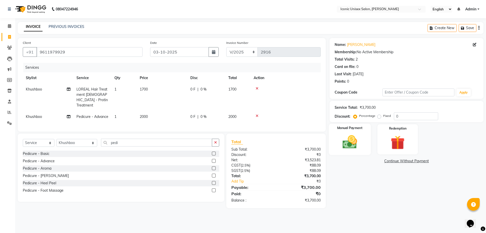
click at [346, 144] on img at bounding box center [350, 141] width 24 height 17
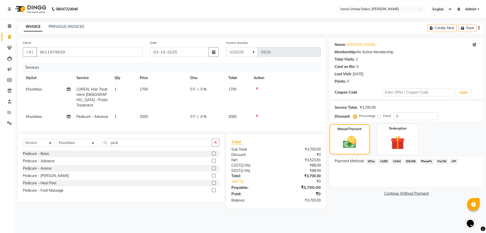
click at [372, 160] on span "GPay" at bounding box center [371, 161] width 10 height 6
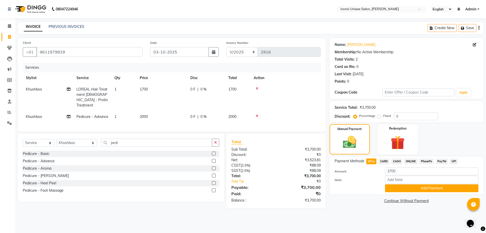
click at [66, 113] on td "Khushboo" at bounding box center [48, 116] width 51 height 11
select select "41439"
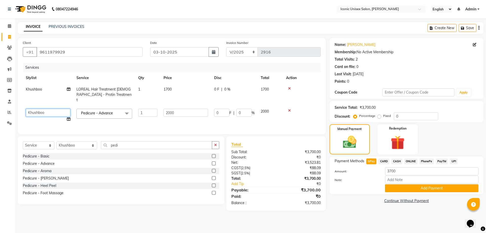
click at [57, 109] on select "[PERSON_NAME] [PERSON_NAME]. [PERSON_NAME] [PERSON_NAME] [PERSON_NAME]. [PERSON…" at bounding box center [48, 113] width 45 height 8
click at [56, 111] on select "[PERSON_NAME] [PERSON_NAME]. [PERSON_NAME] [PERSON_NAME] [PERSON_NAME]. [PERSON…" at bounding box center [48, 113] width 45 height 8
select select "89549"
click at [68, 88] on icon at bounding box center [69, 89] width 4 height 4
select select "41439"
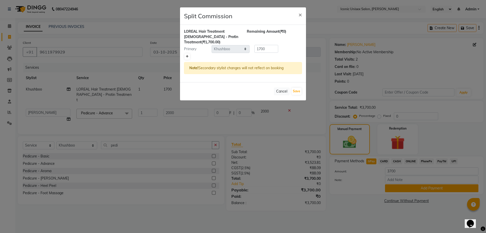
click at [186, 55] on icon at bounding box center [187, 56] width 3 height 3
type input "850"
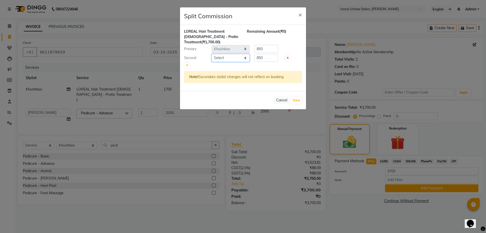
click at [217, 54] on select "Select [PERSON_NAME] [PERSON_NAME]. [PERSON_NAME] [PERSON_NAME] [PERSON_NAME]. …" at bounding box center [231, 58] width 38 height 8
select select "21053"
click at [212, 54] on select "Select [PERSON_NAME] [PERSON_NAME]. [PERSON_NAME] [PERSON_NAME] [PERSON_NAME]. …" at bounding box center [231, 58] width 38 height 8
click at [297, 97] on button "Save" at bounding box center [297, 100] width 10 height 7
select select "Select"
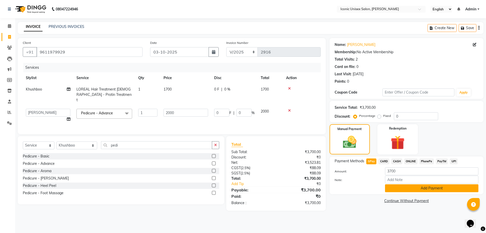
click at [408, 188] on button "Add Payment" at bounding box center [431, 188] width 93 height 8
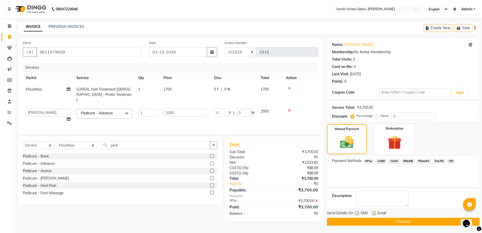
click at [358, 211] on label at bounding box center [357, 213] width 4 height 4
click at [358, 212] on input "checkbox" at bounding box center [356, 213] width 3 height 3
checkbox input "false"
click at [371, 224] on button "Checkout" at bounding box center [403, 221] width 153 height 8
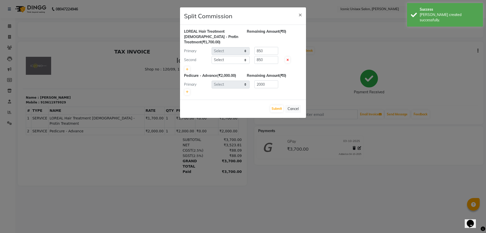
select select "41439"
select select "21053"
select select "89549"
click at [277, 99] on div "Submit Cancel" at bounding box center [243, 108] width 126 height 18
click at [277, 105] on button "Submit" at bounding box center [276, 108] width 13 height 7
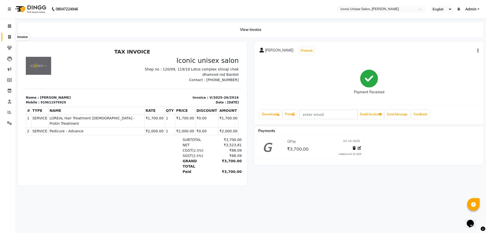
click at [11, 35] on span at bounding box center [9, 37] width 9 height 6
select select "3884"
select select "service"
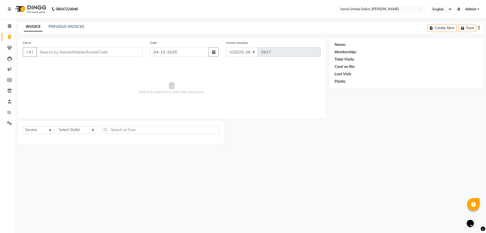
click at [108, 54] on input "Client" at bounding box center [89, 52] width 106 height 10
type input "8320844105"
click at [217, 49] on button "button" at bounding box center [214, 52] width 10 height 10
select select "10"
select select "2025"
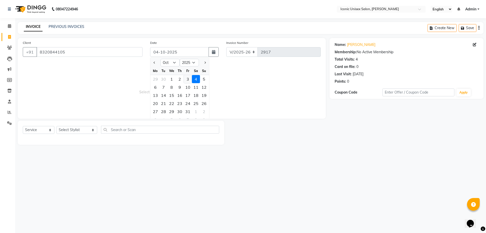
click at [189, 76] on div "3" at bounding box center [188, 79] width 8 height 8
type input "03-10-2025"
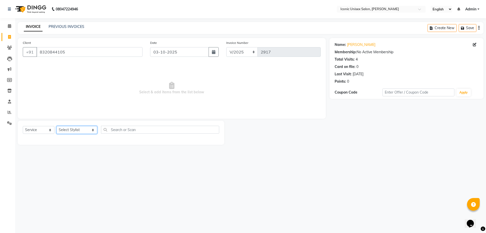
click at [75, 130] on select "Select Stylist [PERSON_NAME] [PERSON_NAME]. [PERSON_NAME] [PERSON_NAME] [PERSON…" at bounding box center [76, 130] width 41 height 8
select select "71403"
click at [56, 126] on select "Select Stylist [PERSON_NAME] [PERSON_NAME]. [PERSON_NAME] [PERSON_NAME] [PERSON…" at bounding box center [76, 130] width 41 height 8
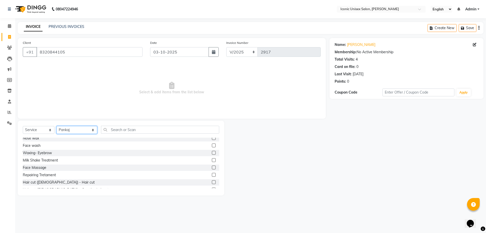
scroll to position [101, 0]
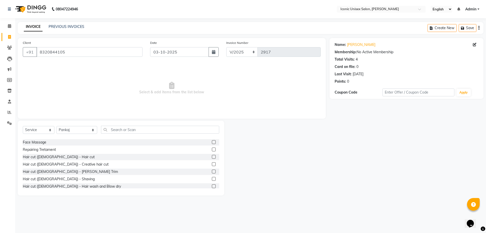
click at [212, 157] on label at bounding box center [214, 157] width 4 height 4
click at [212, 157] on input "checkbox" at bounding box center [213, 156] width 3 height 3
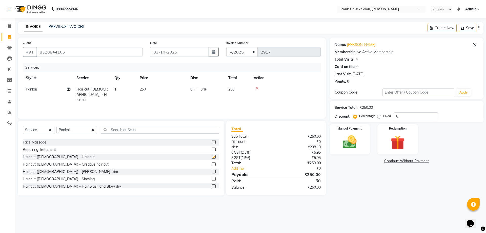
checkbox input "false"
click at [207, 178] on div "Hair cut ([DEMOGRAPHIC_DATA]) - Shaving" at bounding box center [121, 179] width 196 height 6
click at [212, 178] on label at bounding box center [214, 179] width 4 height 4
click at [212, 178] on input "checkbox" at bounding box center [213, 178] width 3 height 3
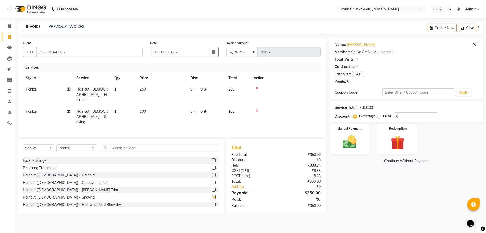
checkbox input "false"
drag, startPoint x: 354, startPoint y: 137, endPoint x: 351, endPoint y: 137, distance: 3.0
click at [354, 137] on img at bounding box center [350, 141] width 24 height 17
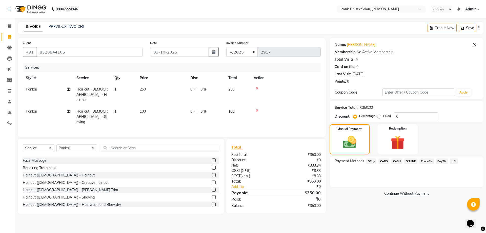
click at [372, 159] on span "GPay" at bounding box center [371, 161] width 10 height 6
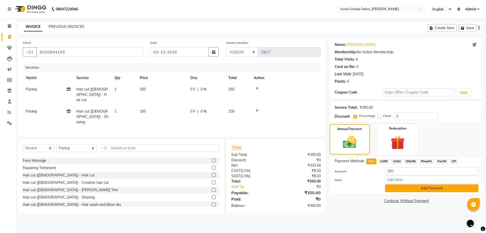
click at [390, 186] on button "Add Payment" at bounding box center [431, 188] width 93 height 8
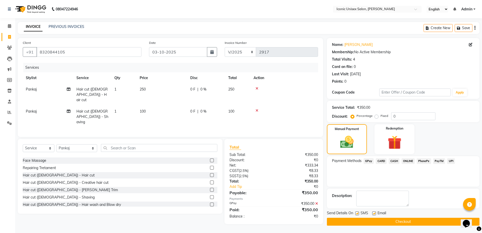
click at [356, 211] on label at bounding box center [357, 213] width 4 height 4
click at [356, 212] on input "checkbox" at bounding box center [356, 213] width 3 height 3
checkbox input "false"
click at [406, 219] on button "Checkout" at bounding box center [403, 221] width 153 height 8
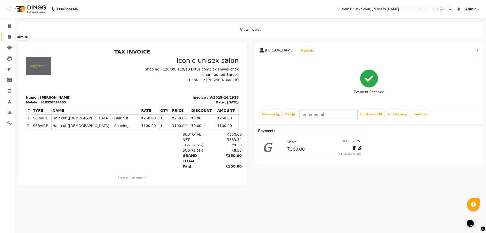
click at [9, 35] on icon at bounding box center [9, 37] width 3 height 4
select select "service"
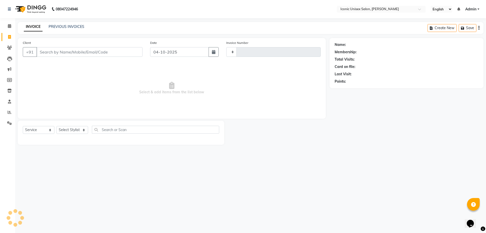
type input "2918"
select select "3884"
click at [52, 50] on input "Client" at bounding box center [89, 52] width 106 height 10
type input "9925421104"
click at [216, 53] on button "button" at bounding box center [214, 52] width 10 height 10
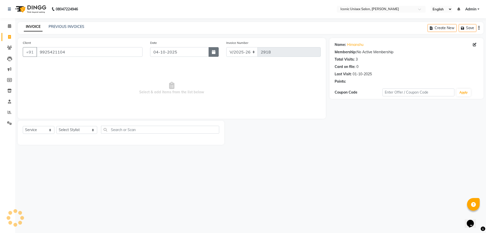
select select "10"
select select "2025"
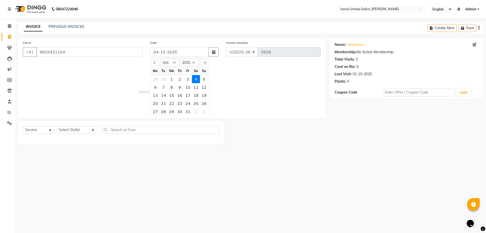
drag, startPoint x: 188, startPoint y: 79, endPoint x: 158, endPoint y: 94, distance: 33.2
click at [187, 79] on div "3" at bounding box center [188, 79] width 8 height 8
type input "03-10-2025"
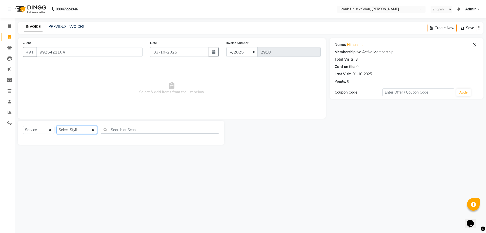
click at [57, 129] on select "Select Stylist [PERSON_NAME] [PERSON_NAME]. [PERSON_NAME] [PERSON_NAME] [PERSON…" at bounding box center [76, 130] width 41 height 8
select select "49243"
click at [56, 126] on select "Select Stylist [PERSON_NAME] [PERSON_NAME]. [PERSON_NAME] [PERSON_NAME] [PERSON…" at bounding box center [76, 130] width 41 height 8
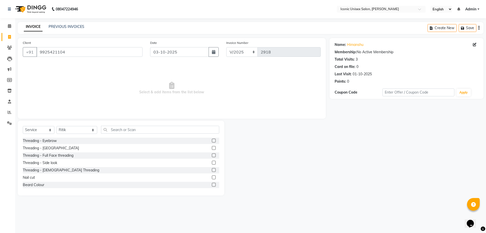
click at [212, 185] on label at bounding box center [214, 185] width 4 height 4
click at [212, 185] on input "checkbox" at bounding box center [213, 184] width 3 height 3
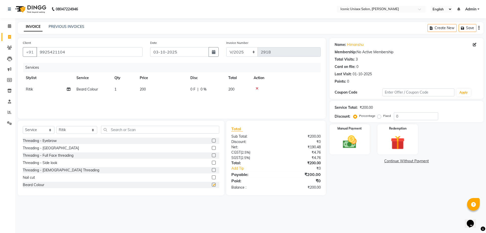
checkbox input "false"
click at [77, 131] on select "Select Stylist [PERSON_NAME] [PERSON_NAME]. [PERSON_NAME] [PERSON_NAME] [PERSON…" at bounding box center [76, 130] width 41 height 8
select select "75940"
click at [56, 126] on select "Select Stylist [PERSON_NAME] [PERSON_NAME]. [PERSON_NAME] [PERSON_NAME] [PERSON…" at bounding box center [76, 130] width 41 height 8
click at [153, 132] on input "text" at bounding box center [160, 130] width 118 height 8
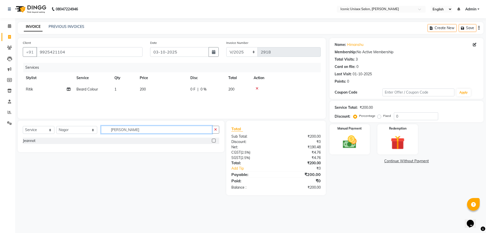
type input "[PERSON_NAME]"
click at [214, 140] on label at bounding box center [214, 140] width 4 height 4
click at [214, 140] on input "checkbox" at bounding box center [213, 140] width 3 height 3
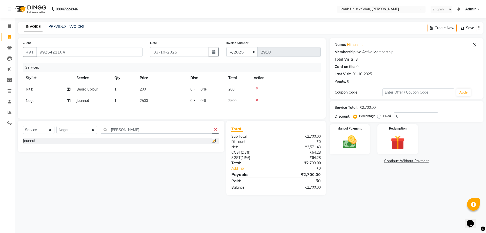
checkbox input "false"
click at [156, 88] on td "200" at bounding box center [162, 89] width 51 height 11
select select "49243"
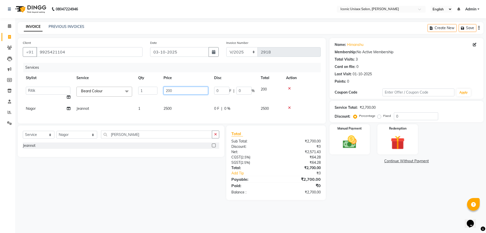
click at [170, 90] on input "200" at bounding box center [186, 91] width 45 height 8
type input "250"
click at [381, 195] on div "Name: [PERSON_NAME] Membership: No Active Membership Total Visits: 3 Card on fi…" at bounding box center [409, 119] width 158 height 162
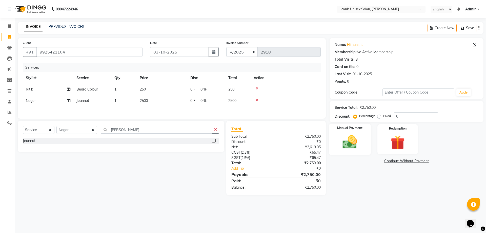
click at [356, 141] on img at bounding box center [350, 141] width 24 height 17
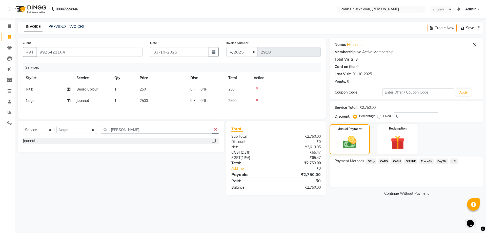
click at [397, 160] on span "CASH" at bounding box center [396, 161] width 11 height 6
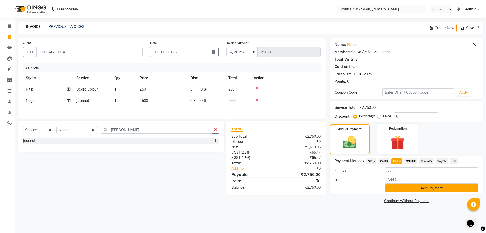
click at [394, 188] on button "Add Payment" at bounding box center [431, 188] width 93 height 8
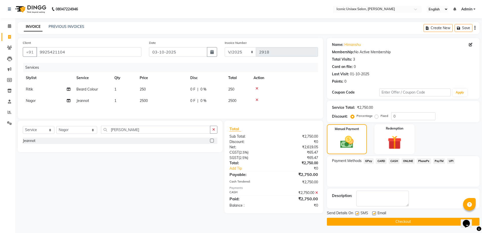
click at [357, 213] on label at bounding box center [357, 213] width 4 height 4
click at [357, 213] on input "checkbox" at bounding box center [356, 213] width 3 height 3
checkbox input "false"
click at [366, 223] on button "Checkout" at bounding box center [403, 221] width 153 height 8
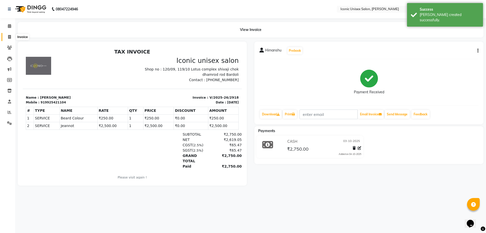
click at [9, 35] on icon at bounding box center [9, 37] width 3 height 4
select select "3884"
select select "service"
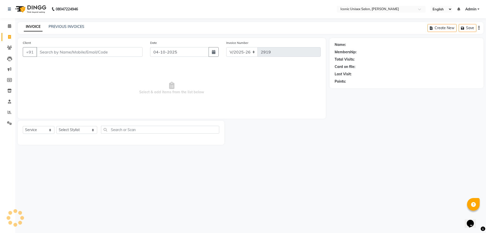
click at [245, 192] on div "08047224946 Select Location × Iconic Unisex Salon, Shivaji Chok English ENGLISH…" at bounding box center [243, 116] width 486 height 233
click at [59, 26] on link "PREVIOUS INVOICES" at bounding box center [67, 26] width 36 height 5
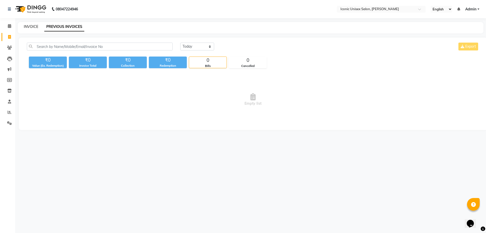
click at [25, 28] on link "INVOICE" at bounding box center [31, 26] width 14 height 5
select select "3884"
select select "service"
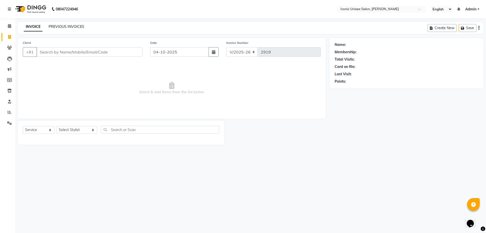
click at [70, 25] on link "PREVIOUS INVOICES" at bounding box center [67, 26] width 36 height 5
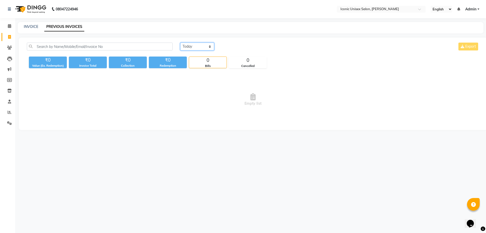
click at [189, 46] on select "[DATE] [DATE] Custom Range" at bounding box center [197, 47] width 34 height 8
select select "yesterday"
click at [180, 43] on select "[DATE] [DATE] Custom Range" at bounding box center [197, 47] width 34 height 8
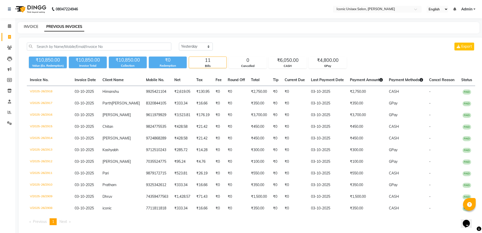
click at [34, 25] on link "INVOICE" at bounding box center [31, 26] width 14 height 5
select select "3884"
select select "service"
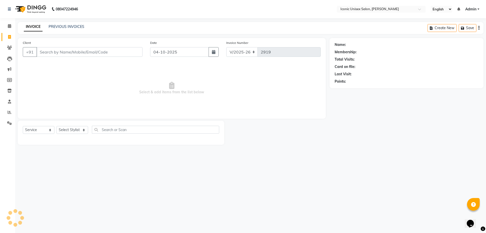
click at [86, 51] on input "Client" at bounding box center [89, 52] width 106 height 10
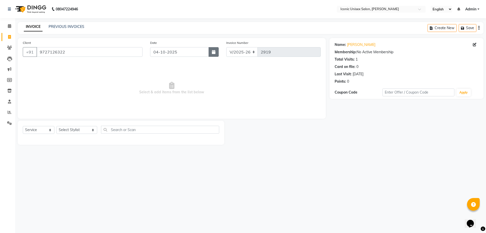
click at [217, 53] on button "button" at bounding box center [214, 52] width 10 height 10
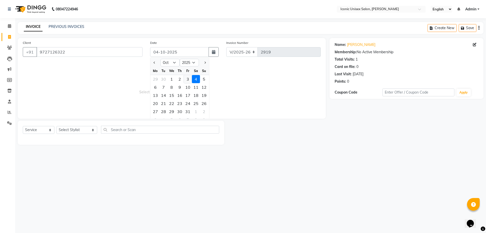
click at [188, 79] on div "3" at bounding box center [188, 79] width 8 height 8
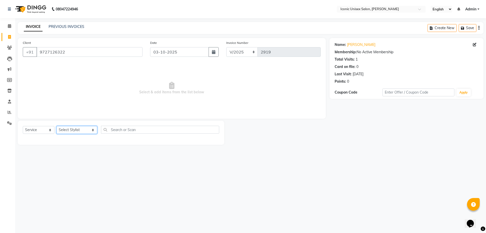
click at [71, 130] on select "Select Stylist [PERSON_NAME] [PERSON_NAME]. [PERSON_NAME] [PERSON_NAME] [PERSON…" at bounding box center [76, 130] width 41 height 8
click at [56, 126] on select "Select Stylist [PERSON_NAME] [PERSON_NAME]. [PERSON_NAME] [PERSON_NAME] [PERSON…" at bounding box center [76, 130] width 41 height 8
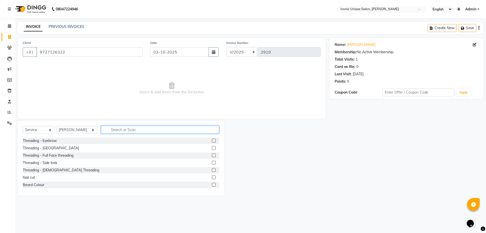
click at [127, 131] on input "text" at bounding box center [160, 130] width 118 height 8
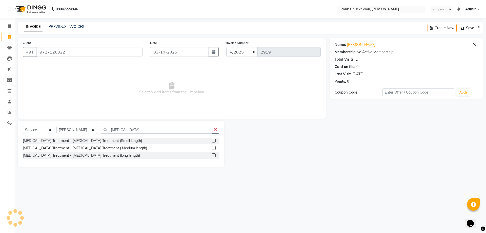
click at [214, 155] on label at bounding box center [214, 155] width 4 height 4
click at [214, 155] on input "checkbox" at bounding box center [213, 155] width 3 height 3
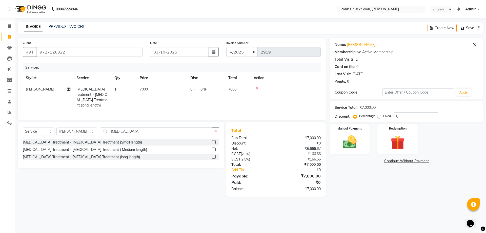
drag, startPoint x: 146, startPoint y: 97, endPoint x: 150, endPoint y: 95, distance: 4.0
click at [150, 95] on td "7000" at bounding box center [162, 97] width 51 height 27
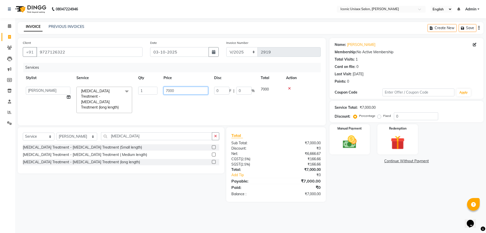
click at [168, 90] on input "7000" at bounding box center [186, 91] width 45 height 8
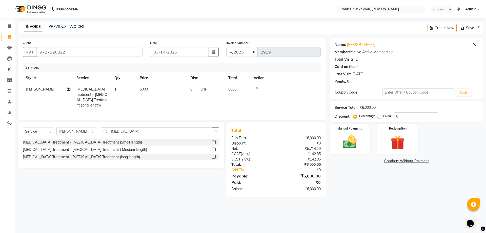
click at [385, 191] on div "Name: [PERSON_NAME] Membership: No Active Membership Total Visits: 1 Card on fi…" at bounding box center [409, 117] width 158 height 158
click at [69, 89] on icon at bounding box center [69, 89] width 4 height 4
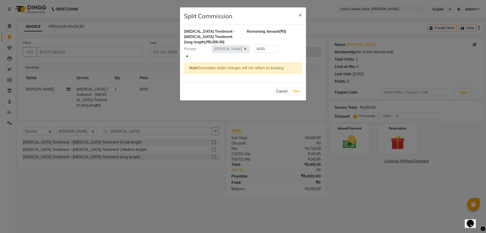
click at [188, 57] on icon at bounding box center [187, 56] width 3 height 3
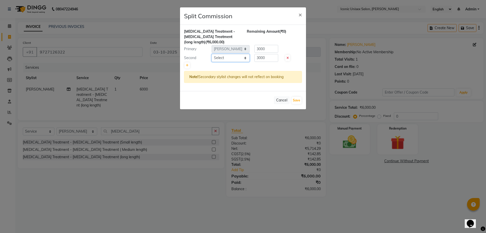
click at [228, 59] on select "Select [PERSON_NAME] [PERSON_NAME]. [PERSON_NAME] [PERSON_NAME] [PERSON_NAME]. …" at bounding box center [231, 58] width 38 height 8
click at [212, 54] on select "Select [PERSON_NAME] [PERSON_NAME]. [PERSON_NAME] [PERSON_NAME] [PERSON_NAME]. …" at bounding box center [231, 58] width 38 height 8
click at [297, 101] on button "Save" at bounding box center [297, 100] width 10 height 7
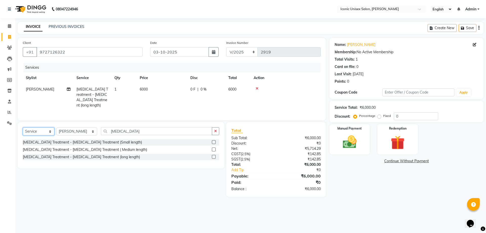
click at [38, 131] on select "Select Service Product Membership Package Voucher Prepaid Gift Card" at bounding box center [39, 131] width 32 height 8
click at [23, 127] on select "Select Service Product Membership Package Voucher Prepaid Gift Card" at bounding box center [39, 131] width 32 height 8
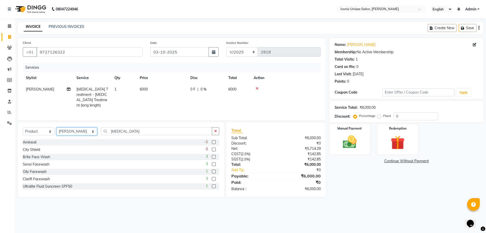
click at [75, 129] on select "Select Stylist [PERSON_NAME] [PERSON_NAME]. [PERSON_NAME] [PERSON_NAME] [PERSON…" at bounding box center [76, 131] width 41 height 8
click at [136, 122] on div "Select Service Product Membership Package Voucher Prepaid Gift Card Select Styl…" at bounding box center [121, 159] width 207 height 75
click at [135, 125] on div "Select Service Product Membership Package Voucher Prepaid Gift Card Select Styl…" at bounding box center [121, 159] width 207 height 75
drag, startPoint x: 132, startPoint y: 127, endPoint x: 132, endPoint y: 130, distance: 2.5
click at [132, 130] on input "[MEDICAL_DATA]" at bounding box center [156, 131] width 111 height 8
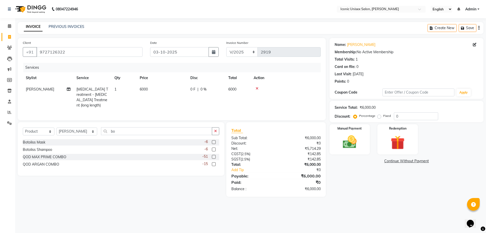
drag, startPoint x: 214, startPoint y: 140, endPoint x: 214, endPoint y: 144, distance: 3.3
click at [214, 140] on label at bounding box center [214, 142] width 4 height 4
click at [214, 140] on input "checkbox" at bounding box center [213, 141] width 3 height 3
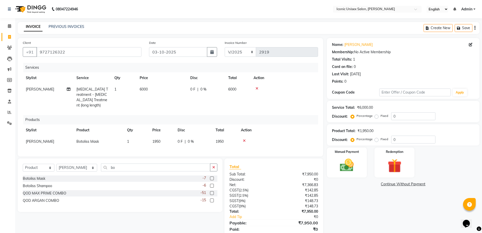
click at [212, 184] on label at bounding box center [212, 186] width 4 height 4
click at [212, 184] on input "checkbox" at bounding box center [211, 185] width 3 height 3
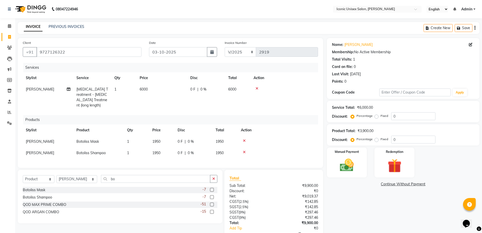
click at [171, 139] on td "1950" at bounding box center [161, 141] width 25 height 11
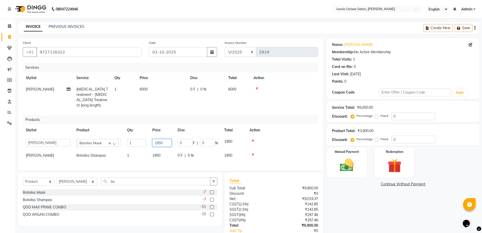
click at [167, 139] on input "1950" at bounding box center [161, 143] width 19 height 8
click at [165, 150] on td "1950" at bounding box center [161, 155] width 25 height 11
click at [165, 150] on input "1950" at bounding box center [161, 154] width 19 height 8
click at [368, 198] on div "Name: [PERSON_NAME] Membership: No Active Membership Total Visits: 1 Card on fi…" at bounding box center [405, 147] width 156 height 219
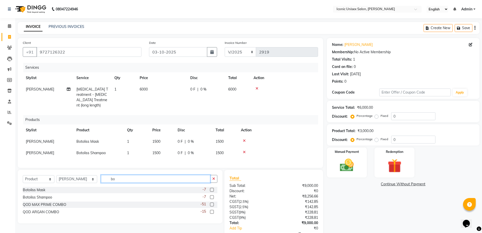
click at [123, 181] on input "bo" at bounding box center [156, 179] width 110 height 8
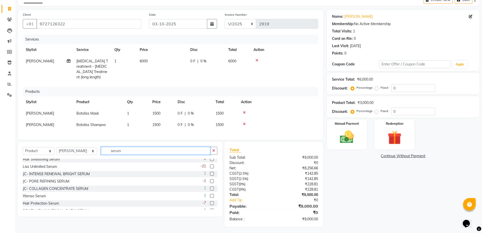
scroll to position [82, 0]
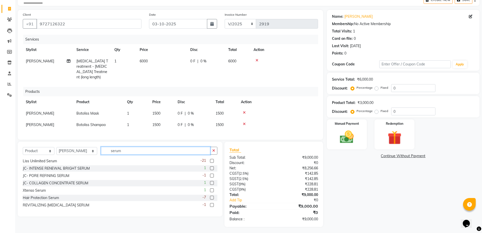
click at [131, 151] on input "serum" at bounding box center [156, 151] width 110 height 8
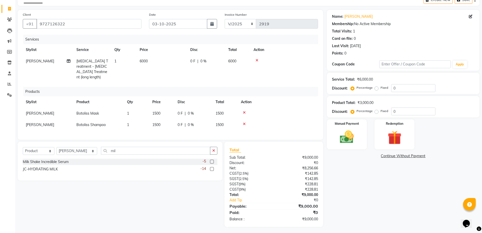
click at [211, 159] on label at bounding box center [212, 161] width 4 height 4
click at [211, 160] on input "checkbox" at bounding box center [211, 161] width 3 height 3
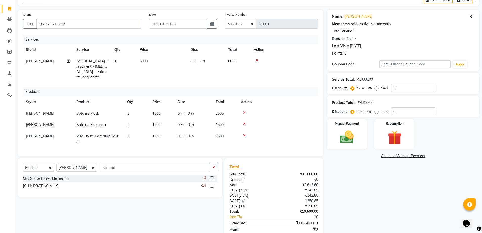
click at [157, 135] on td "1600" at bounding box center [161, 138] width 25 height 17
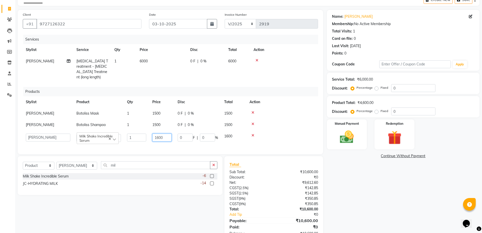
click at [159, 133] on input "1600" at bounding box center [161, 137] width 19 height 8
click at [401, 175] on div "Name: [PERSON_NAME] Membership: No Active Membership Total Visits: 1 Card on fi…" at bounding box center [405, 125] width 156 height 231
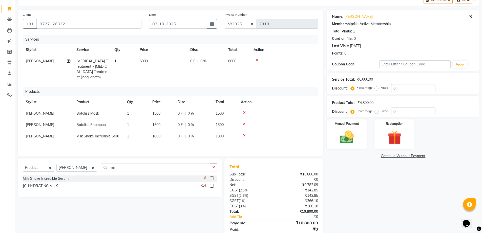
click at [245, 133] on icon at bounding box center [244, 135] width 3 height 4
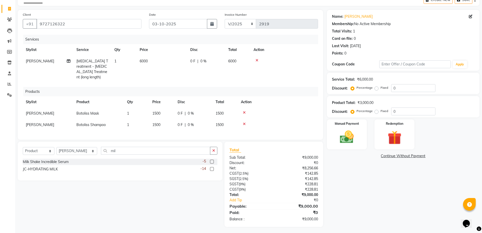
click at [137, 154] on div "Select Service Product Membership Package Voucher Prepaid Gift Card Select Styl…" at bounding box center [120, 153] width 195 height 12
click at [139, 149] on input "mil" at bounding box center [156, 151] width 110 height 8
click at [213, 167] on label at bounding box center [212, 169] width 4 height 4
click at [213, 167] on input "checkbox" at bounding box center [211, 168] width 3 height 3
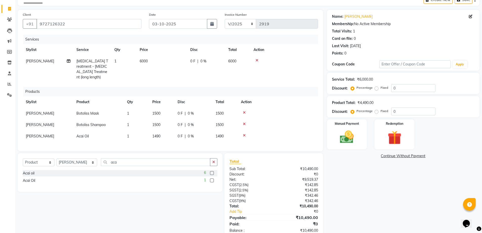
scroll to position [39, 0]
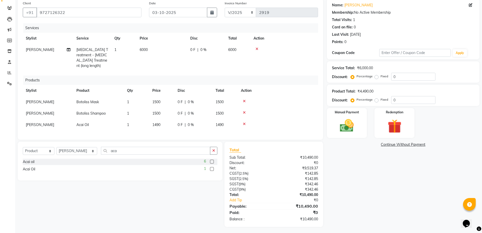
click at [160, 122] on span "1490" at bounding box center [156, 124] width 8 height 5
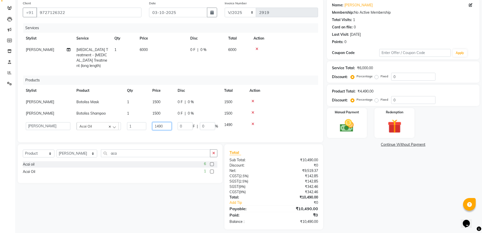
click at [162, 122] on input "1490" at bounding box center [161, 126] width 19 height 8
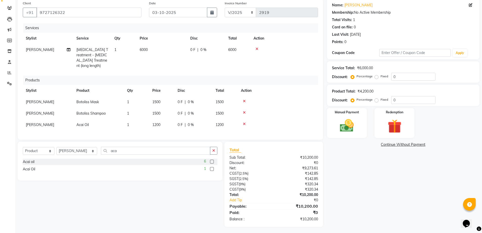
click at [402, 188] on div "Name: [PERSON_NAME] Membership: No Active Membership Total Visits: 1 Card on fi…" at bounding box center [405, 112] width 156 height 228
click at [336, 128] on img at bounding box center [346, 125] width 23 height 16
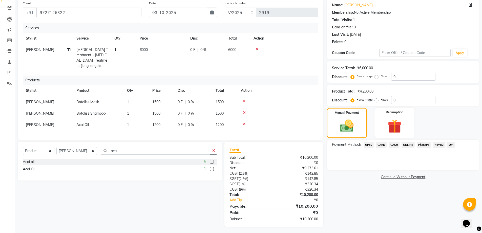
click at [394, 146] on span "CASH" at bounding box center [394, 145] width 11 height 6
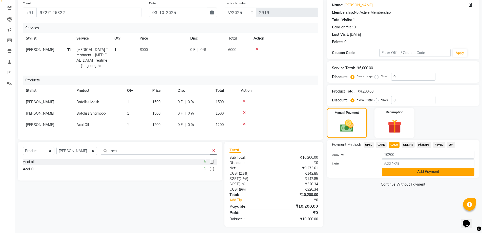
click at [416, 172] on button "Add Payment" at bounding box center [428, 172] width 93 height 8
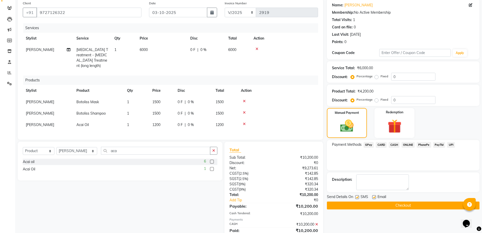
click at [356, 196] on label at bounding box center [357, 197] width 4 height 4
click at [356, 196] on input "checkbox" at bounding box center [356, 196] width 3 height 3
click at [363, 205] on button "Checkout" at bounding box center [403, 205] width 153 height 8
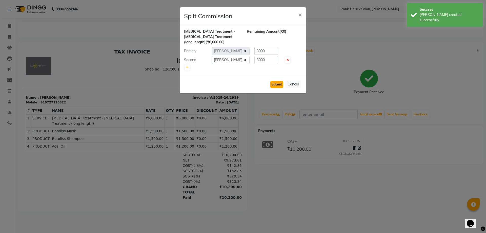
click at [274, 82] on button "Submit" at bounding box center [276, 84] width 13 height 7
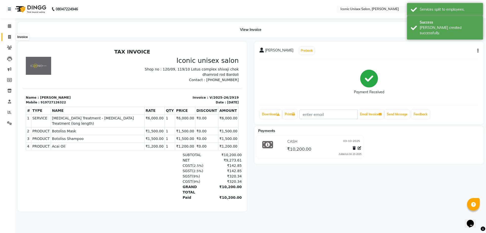
click at [10, 36] on icon at bounding box center [9, 37] width 3 height 4
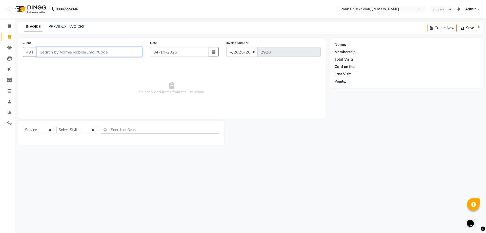
click at [48, 51] on input "Client" at bounding box center [89, 52] width 106 height 10
paste input "9978012650"
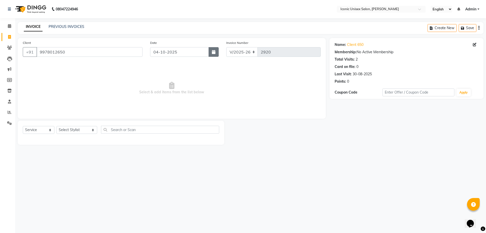
click at [210, 52] on button "button" at bounding box center [214, 52] width 10 height 10
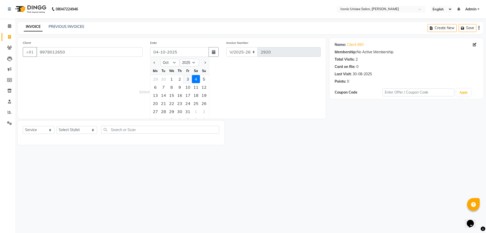
click at [188, 81] on div "3" at bounding box center [188, 79] width 8 height 8
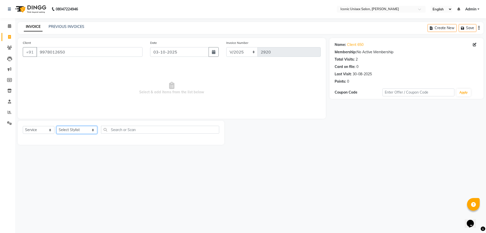
click at [69, 129] on select "Select Stylist [PERSON_NAME] [PERSON_NAME]. [PERSON_NAME] [PERSON_NAME] [PERSON…" at bounding box center [76, 130] width 41 height 8
click at [56, 126] on select "Select Stylist [PERSON_NAME] [PERSON_NAME]. [PERSON_NAME] [PERSON_NAME] [PERSON…" at bounding box center [76, 130] width 41 height 8
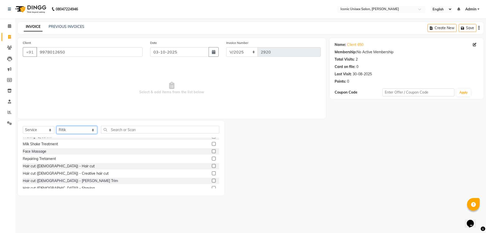
scroll to position [101, 0]
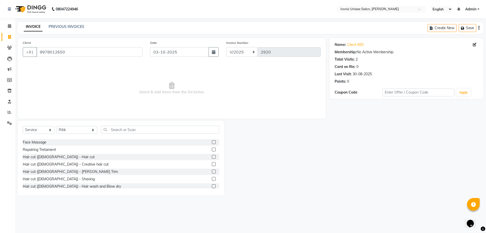
click at [212, 158] on label at bounding box center [214, 157] width 4 height 4
click at [212, 158] on input "checkbox" at bounding box center [213, 156] width 3 height 3
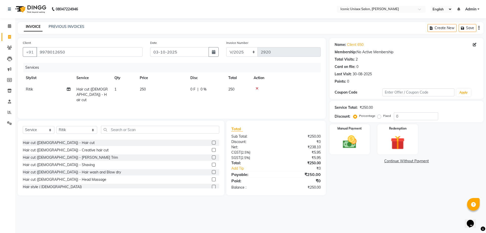
scroll to position [127, 0]
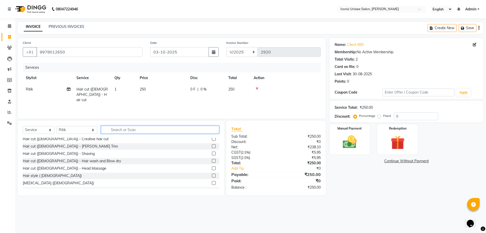
click at [147, 129] on input "text" at bounding box center [160, 130] width 118 height 8
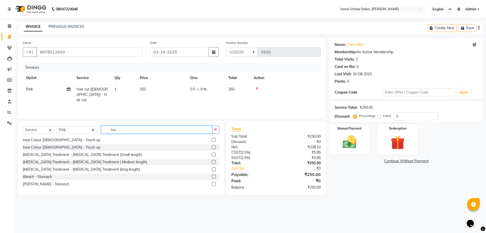
scroll to position [0, 0]
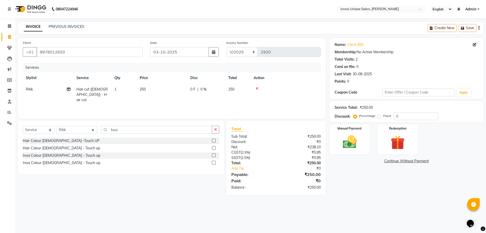
click at [213, 141] on label at bounding box center [214, 140] width 4 height 4
click at [213, 141] on input "checkbox" at bounding box center [213, 140] width 3 height 3
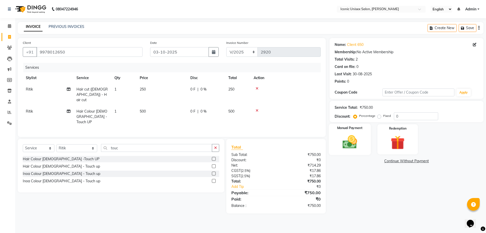
click at [348, 136] on img at bounding box center [350, 141] width 24 height 17
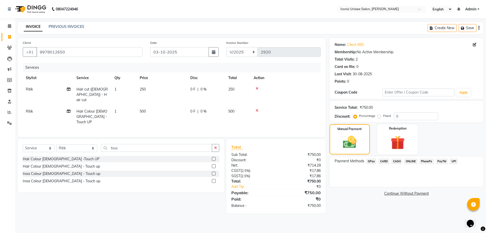
click at [396, 160] on span "CASH" at bounding box center [396, 161] width 11 height 6
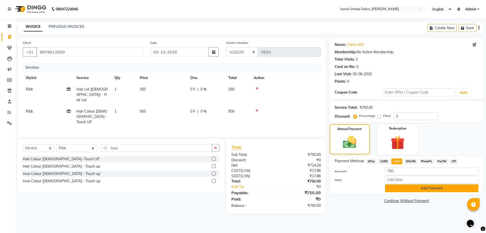
click at [405, 187] on button "Add Payment" at bounding box center [431, 188] width 93 height 8
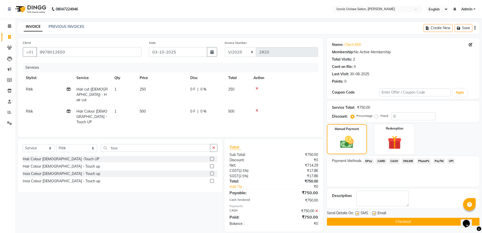
click at [357, 211] on label at bounding box center [357, 213] width 4 height 4
click at [357, 212] on input "checkbox" at bounding box center [356, 213] width 3 height 3
click at [365, 222] on button "Checkout" at bounding box center [403, 221] width 153 height 8
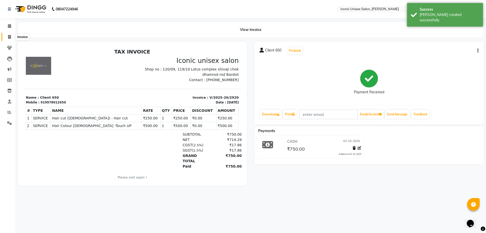
drag, startPoint x: 9, startPoint y: 36, endPoint x: 24, endPoint y: 39, distance: 15.5
click at [9, 35] on icon at bounding box center [9, 37] width 3 height 4
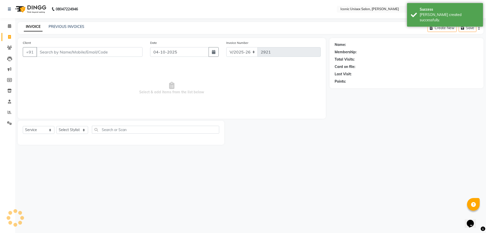
click at [43, 51] on input "Client" at bounding box center [89, 52] width 106 height 10
click at [212, 50] on icon "button" at bounding box center [214, 52] width 4 height 4
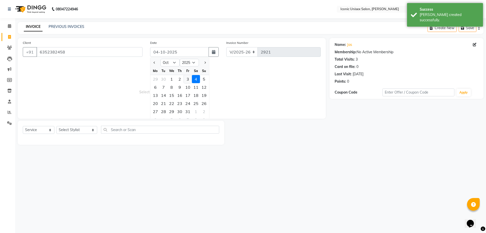
click at [186, 79] on div "3" at bounding box center [188, 79] width 8 height 8
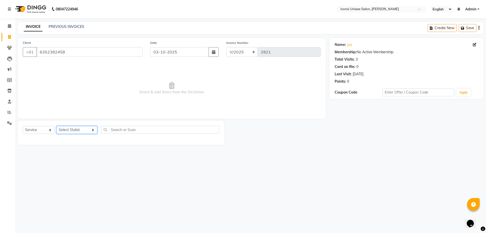
click at [77, 131] on select "Select Stylist [PERSON_NAME] [PERSON_NAME]. [PERSON_NAME] [PERSON_NAME] [PERSON…" at bounding box center [76, 130] width 41 height 8
click at [68, 128] on select "Select Stylist [PERSON_NAME] [PERSON_NAME]. [PERSON_NAME] [PERSON_NAME] [PERSON…" at bounding box center [76, 130] width 41 height 8
click at [454, 26] on button "Create New" at bounding box center [442, 28] width 29 height 8
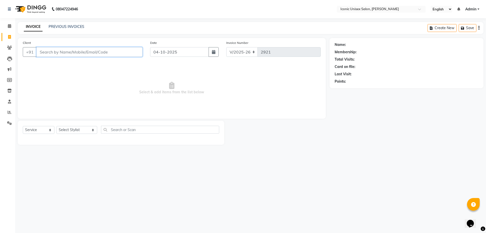
paste input "9638706990"
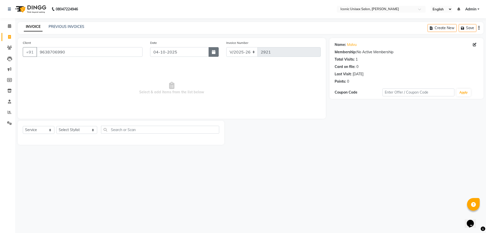
click at [215, 54] on button "button" at bounding box center [214, 52] width 10 height 10
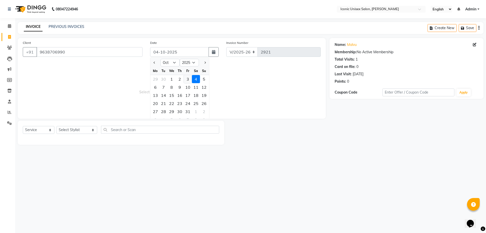
click at [188, 77] on div "3" at bounding box center [188, 79] width 8 height 8
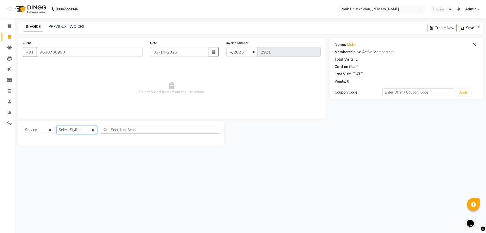
click at [72, 130] on select "Select Stylist [PERSON_NAME] [PERSON_NAME]. [PERSON_NAME] [PERSON_NAME] [PERSON…" at bounding box center [76, 130] width 41 height 8
click at [56, 126] on select "Select Stylist [PERSON_NAME] [PERSON_NAME]. [PERSON_NAME] [PERSON_NAME] [PERSON…" at bounding box center [76, 130] width 41 height 8
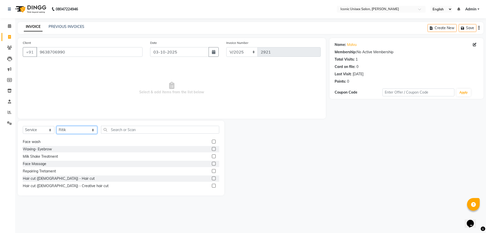
scroll to position [101, 0]
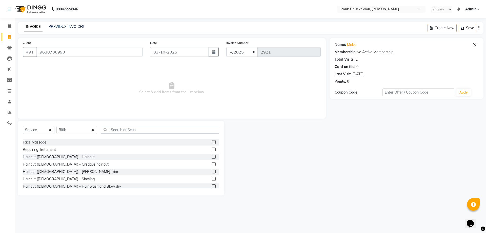
click at [212, 156] on label at bounding box center [214, 157] width 4 height 4
click at [212, 156] on input "checkbox" at bounding box center [213, 156] width 3 height 3
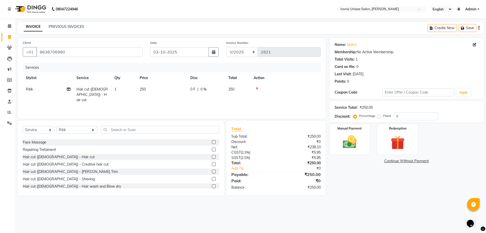
click at [212, 178] on label at bounding box center [214, 179] width 4 height 4
click at [212, 178] on input "checkbox" at bounding box center [213, 178] width 3 height 3
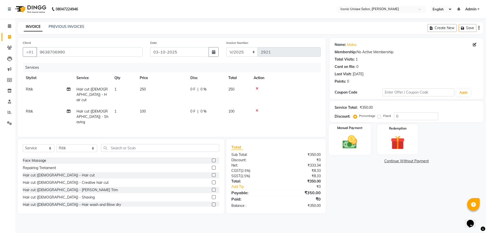
click at [347, 137] on img at bounding box center [350, 141] width 24 height 17
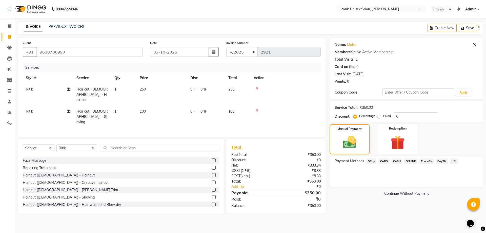
click at [374, 160] on span "GPay" at bounding box center [371, 161] width 10 height 6
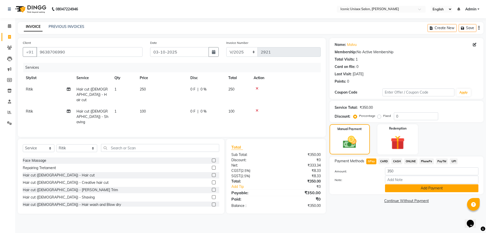
click at [400, 191] on button "Add Payment" at bounding box center [431, 188] width 93 height 8
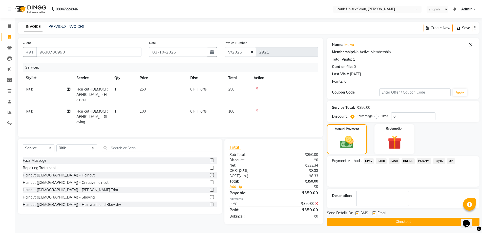
click at [357, 212] on label at bounding box center [357, 213] width 4 height 4
click at [357, 212] on input "checkbox" at bounding box center [356, 213] width 3 height 3
click at [359, 219] on button "Checkout" at bounding box center [403, 221] width 153 height 8
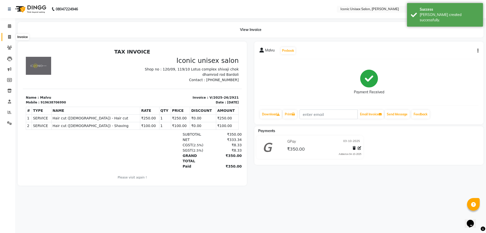
click at [6, 36] on span at bounding box center [9, 37] width 9 height 6
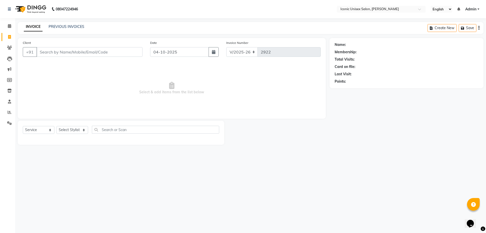
click at [57, 51] on input "Client" at bounding box center [89, 52] width 106 height 10
click at [125, 52] on span "Add Client" at bounding box center [129, 51] width 20 height 5
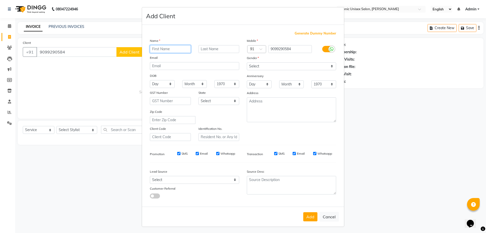
paste input "Ronak"
click at [254, 65] on select "Select [DEMOGRAPHIC_DATA] [DEMOGRAPHIC_DATA] Other Prefer Not To Say" at bounding box center [291, 66] width 89 height 8
click at [247, 62] on select "Select [DEMOGRAPHIC_DATA] [DEMOGRAPHIC_DATA] Other Prefer Not To Say" at bounding box center [291, 66] width 89 height 8
click at [304, 215] on button "Add" at bounding box center [310, 216] width 14 height 9
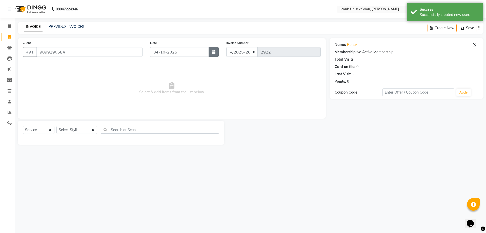
click at [213, 52] on icon "button" at bounding box center [214, 52] width 4 height 4
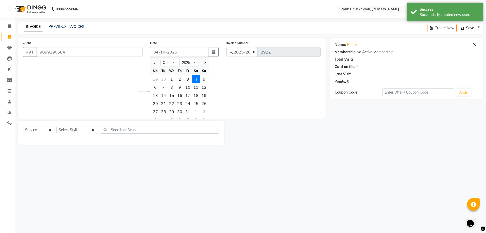
drag, startPoint x: 187, startPoint y: 79, endPoint x: 184, endPoint y: 80, distance: 3.4
click at [188, 79] on div "3" at bounding box center [188, 79] width 8 height 8
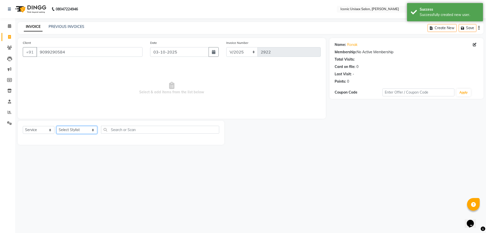
click at [66, 131] on select "Select Stylist [PERSON_NAME] [PERSON_NAME]. [PERSON_NAME] [PERSON_NAME] [PERSON…" at bounding box center [76, 130] width 41 height 8
click at [67, 131] on select "Select Stylist [PERSON_NAME] [PERSON_NAME]. [PERSON_NAME] [PERSON_NAME] [PERSON…" at bounding box center [76, 130] width 41 height 8
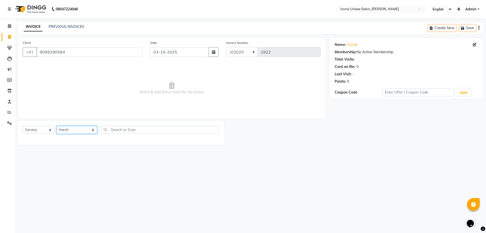
click at [56, 126] on select "Select Stylist [PERSON_NAME] [PERSON_NAME]. [PERSON_NAME] [PERSON_NAME] [PERSON…" at bounding box center [76, 130] width 41 height 8
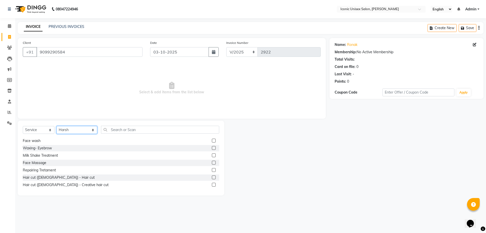
scroll to position [101, 0]
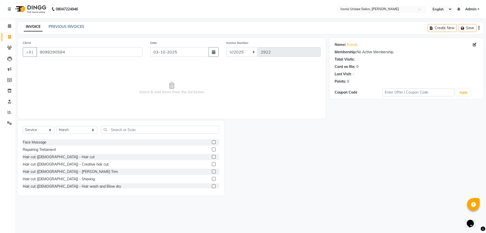
click at [212, 156] on label at bounding box center [214, 157] width 4 height 4
click at [212, 156] on input "checkbox" at bounding box center [213, 156] width 3 height 3
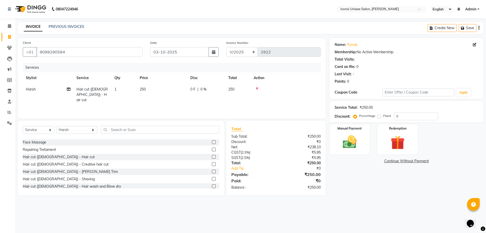
click at [212, 178] on label at bounding box center [214, 179] width 4 height 4
click at [212, 178] on input "checkbox" at bounding box center [213, 178] width 3 height 3
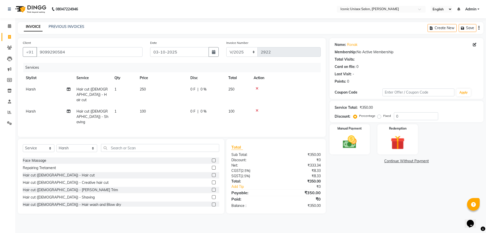
click at [257, 109] on icon at bounding box center [257, 111] width 3 height 4
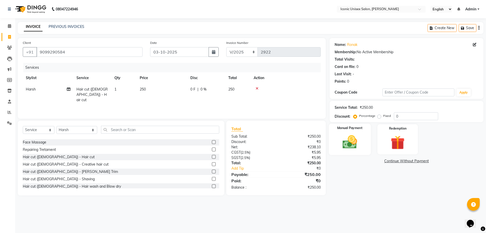
click at [339, 139] on img at bounding box center [350, 141] width 24 height 17
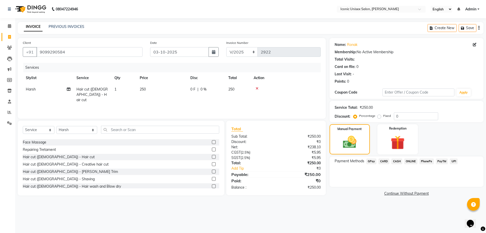
click at [368, 161] on span "GPay" at bounding box center [371, 161] width 10 height 6
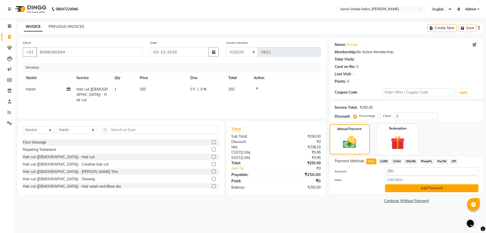
click at [398, 187] on button "Add Payment" at bounding box center [431, 188] width 93 height 8
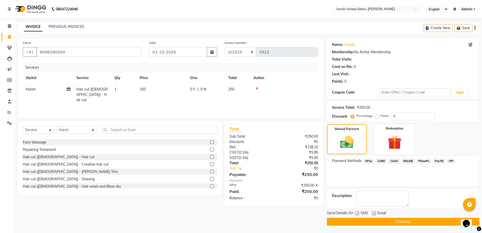
click at [358, 212] on label at bounding box center [357, 213] width 4 height 4
click at [358, 212] on input "checkbox" at bounding box center [356, 213] width 3 height 3
click at [374, 222] on button "Checkout" at bounding box center [403, 221] width 153 height 8
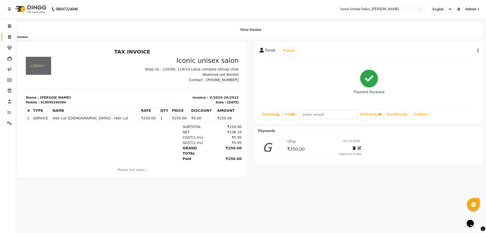
click at [9, 38] on icon at bounding box center [9, 37] width 3 height 4
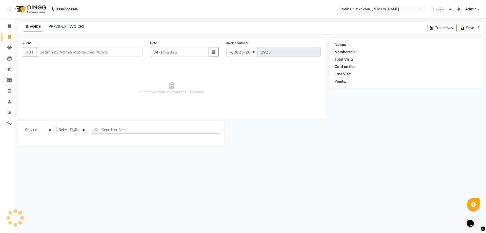
click at [58, 52] on input "Client" at bounding box center [89, 52] width 106 height 10
click at [138, 53] on span "Add Client" at bounding box center [129, 51] width 20 height 5
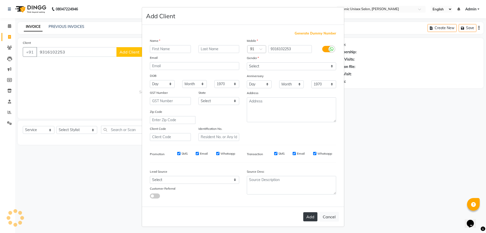
click at [308, 214] on button "Add" at bounding box center [310, 216] width 14 height 9
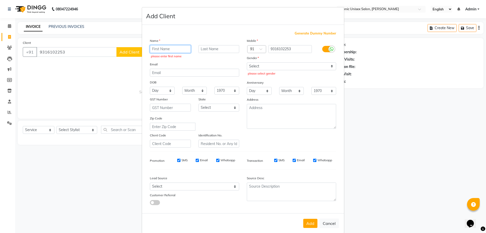
click at [177, 47] on input "text" at bounding box center [170, 49] width 41 height 8
paste input "[PERSON_NAME]"
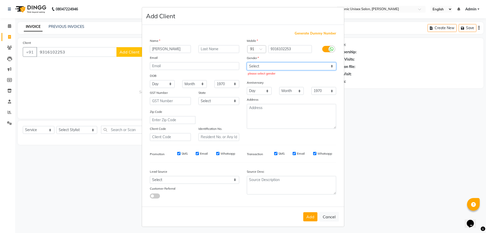
click at [295, 69] on select "Select [DEMOGRAPHIC_DATA] [DEMOGRAPHIC_DATA] Other Prefer Not To Say" at bounding box center [291, 66] width 89 height 8
click at [247, 62] on select "Select [DEMOGRAPHIC_DATA] [DEMOGRAPHIC_DATA] Other Prefer Not To Say" at bounding box center [291, 66] width 89 height 8
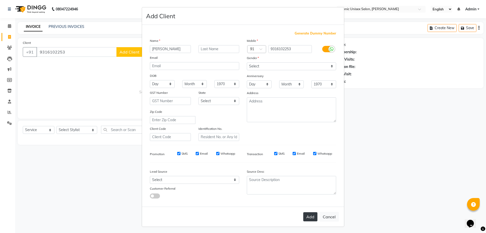
click at [309, 215] on button "Add" at bounding box center [310, 216] width 14 height 9
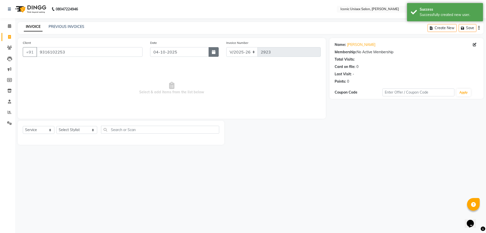
click at [213, 54] on button "button" at bounding box center [214, 52] width 10 height 10
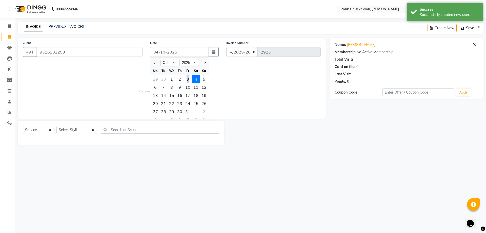
click at [188, 78] on div "3" at bounding box center [188, 79] width 8 height 8
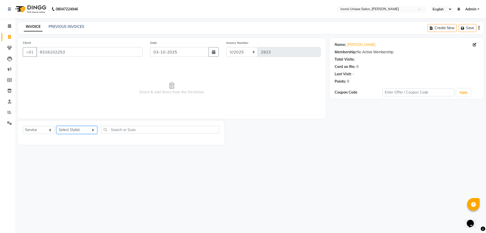
click at [75, 126] on select "Select Stylist [PERSON_NAME] [PERSON_NAME]. [PERSON_NAME] [PERSON_NAME] [PERSON…" at bounding box center [76, 130] width 41 height 8
click at [56, 126] on select "Select Stylist [PERSON_NAME] [PERSON_NAME]. [PERSON_NAME] [PERSON_NAME] [PERSON…" at bounding box center [76, 130] width 41 height 8
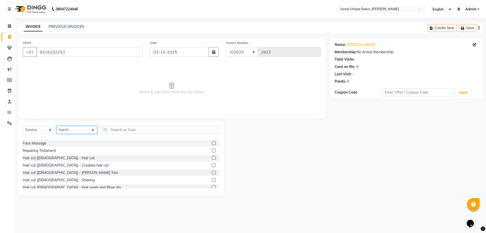
scroll to position [101, 0]
click at [212, 156] on label at bounding box center [214, 157] width 4 height 4
click at [212, 156] on input "checkbox" at bounding box center [213, 156] width 3 height 3
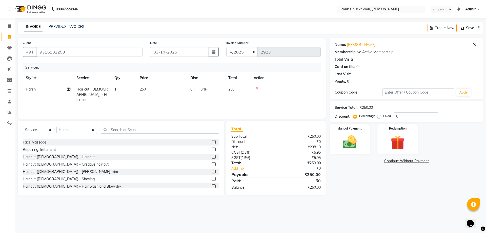
click at [212, 180] on label at bounding box center [214, 179] width 4 height 4
click at [212, 180] on input "checkbox" at bounding box center [213, 178] width 3 height 3
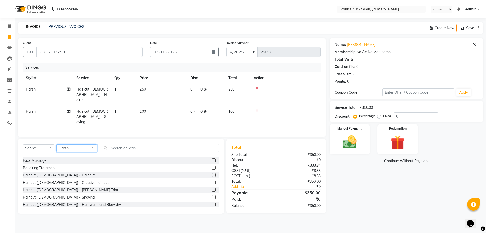
click at [73, 144] on select "Select Stylist [PERSON_NAME] [PERSON_NAME]. [PERSON_NAME] [PERSON_NAME] [PERSON…" at bounding box center [76, 148] width 41 height 8
click at [56, 144] on select "Select Stylist [PERSON_NAME] [PERSON_NAME]. [PERSON_NAME] [PERSON_NAME] [PERSON…" at bounding box center [76, 148] width 41 height 8
click at [118, 144] on input "text" at bounding box center [160, 148] width 118 height 8
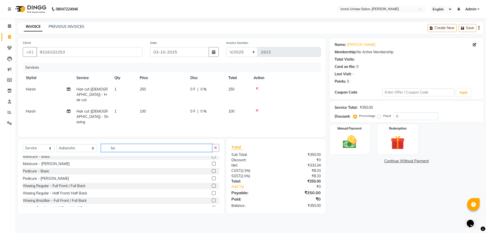
scroll to position [51, 0]
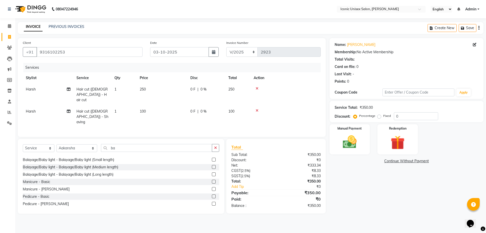
click at [212, 179] on label at bounding box center [214, 181] width 4 height 4
click at [212, 180] on input "checkbox" at bounding box center [213, 181] width 3 height 3
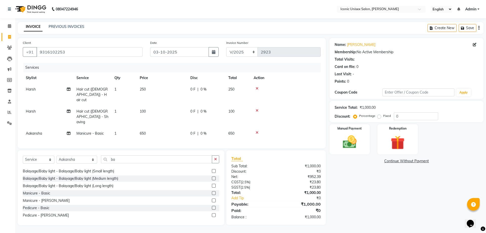
click at [257, 109] on icon at bounding box center [257, 111] width 3 height 4
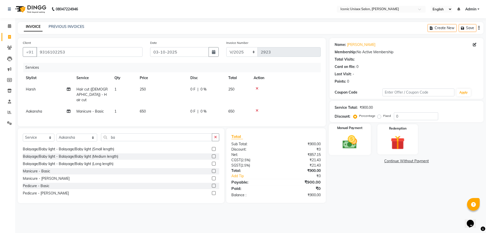
click at [347, 130] on label "Manual Payment" at bounding box center [349, 128] width 25 height 5
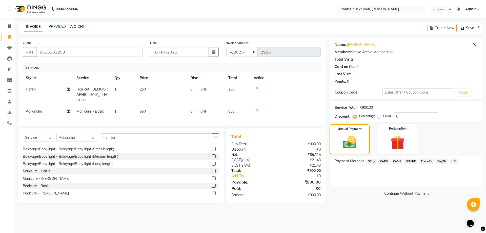
click at [397, 161] on span "CASH" at bounding box center [396, 161] width 11 height 6
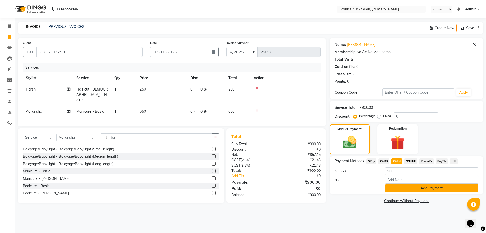
click at [405, 190] on button "Add Payment" at bounding box center [431, 188] width 93 height 8
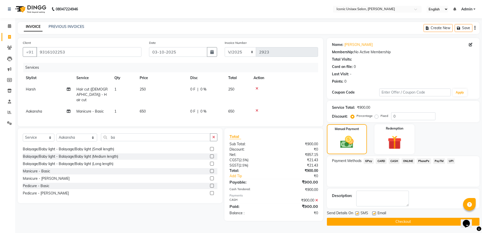
click at [357, 214] on label at bounding box center [357, 213] width 4 height 4
click at [357, 214] on input "checkbox" at bounding box center [356, 213] width 3 height 3
click at [368, 220] on button "Checkout" at bounding box center [403, 221] width 153 height 8
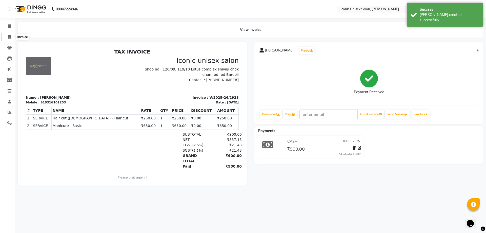
click at [9, 36] on icon at bounding box center [9, 37] width 3 height 4
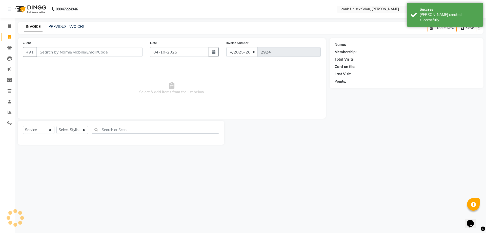
click at [93, 54] on input "Client" at bounding box center [89, 52] width 106 height 10
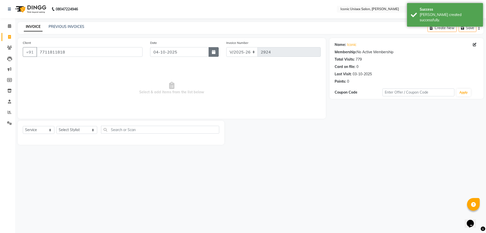
click at [215, 53] on icon "button" at bounding box center [214, 52] width 4 height 4
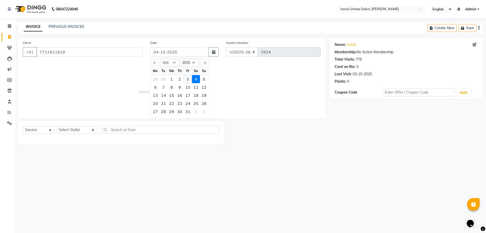
click at [187, 80] on div "3" at bounding box center [188, 79] width 8 height 8
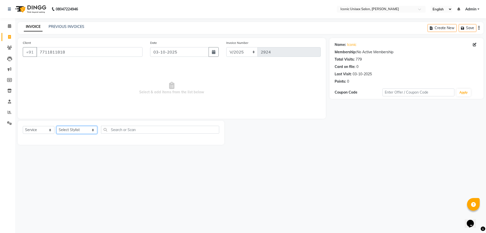
click at [72, 129] on select "Select Stylist [PERSON_NAME] [PERSON_NAME]. [PERSON_NAME] [PERSON_NAME] [PERSON…" at bounding box center [76, 130] width 41 height 8
click at [56, 126] on select "Select Stylist [PERSON_NAME] [PERSON_NAME]. [PERSON_NAME] [PERSON_NAME] [PERSON…" at bounding box center [76, 130] width 41 height 8
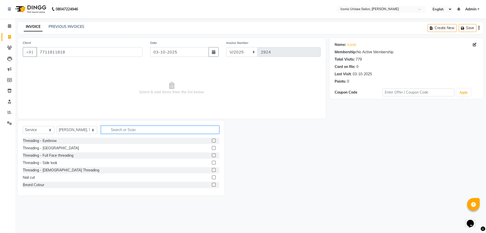
click at [141, 129] on input "text" at bounding box center [160, 130] width 118 height 8
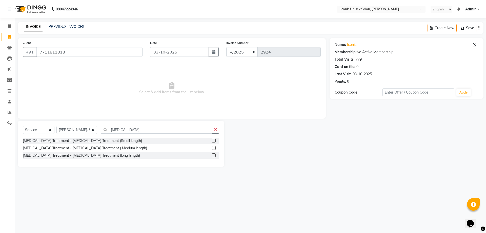
click at [213, 156] on label at bounding box center [214, 155] width 4 height 4
click at [213, 156] on input "checkbox" at bounding box center [213, 155] width 3 height 3
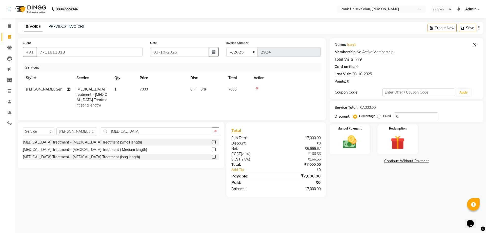
click at [256, 89] on icon at bounding box center [257, 89] width 3 height 4
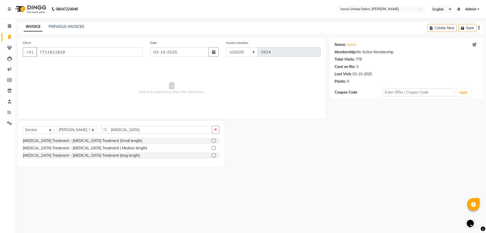
click at [214, 139] on label at bounding box center [214, 140] width 4 height 4
click at [214, 139] on input "checkbox" at bounding box center [213, 140] width 3 height 3
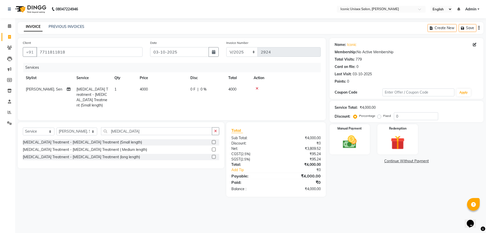
click at [146, 89] on span "4000" at bounding box center [144, 89] width 8 height 5
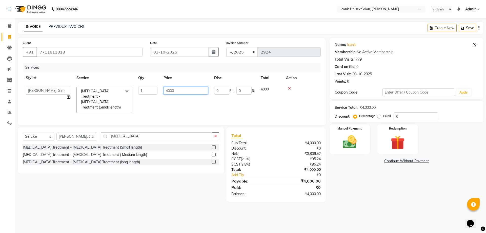
click at [169, 91] on input "4000" at bounding box center [186, 91] width 45 height 8
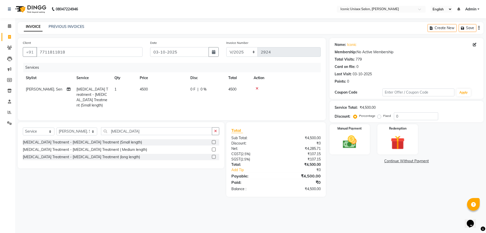
click at [391, 185] on div "Name: Iconic Membership: No Active Membership Total Visits: 779 Card on file: 0…" at bounding box center [409, 117] width 158 height 158
click at [39, 131] on select "Select Service Product Membership Package Voucher Prepaid Gift Card" at bounding box center [39, 131] width 32 height 8
click at [23, 127] on select "Select Service Product Membership Package Voucher Prepaid Gift Card" at bounding box center [39, 131] width 32 height 8
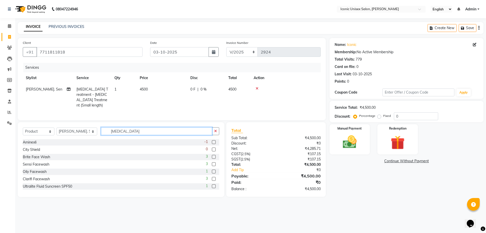
click at [124, 131] on input "[MEDICAL_DATA]" at bounding box center [156, 131] width 111 height 8
click at [126, 128] on input "[MEDICAL_DATA]" at bounding box center [156, 131] width 111 height 8
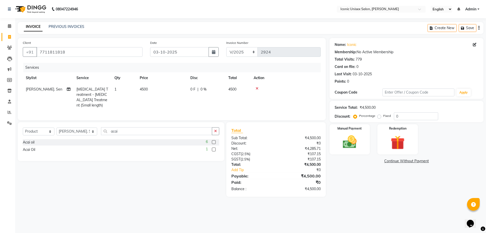
click at [213, 149] on label at bounding box center [214, 149] width 4 height 4
click at [213, 149] on input "checkbox" at bounding box center [213, 149] width 3 height 3
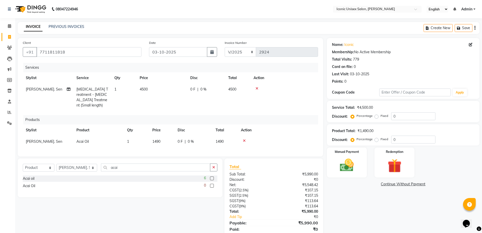
click at [156, 139] on span "1490" at bounding box center [156, 141] width 8 height 5
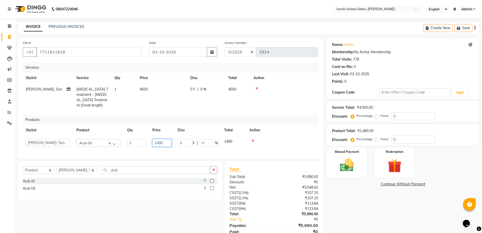
click at [166, 139] on input "1490" at bounding box center [161, 143] width 19 height 8
click at [420, 216] on div "Name: Iconic Membership: No Active Membership Total Visits: 779 Card on file: 0…" at bounding box center [405, 142] width 156 height 208
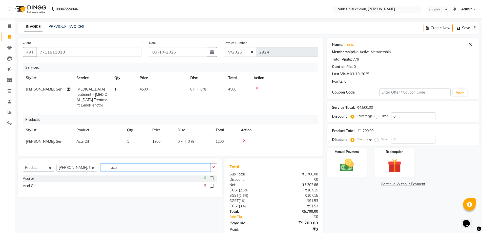
click at [125, 167] on input "acai" at bounding box center [156, 167] width 110 height 8
click at [211, 176] on label at bounding box center [212, 178] width 4 height 4
click at [211, 177] on input "checkbox" at bounding box center [211, 178] width 3 height 3
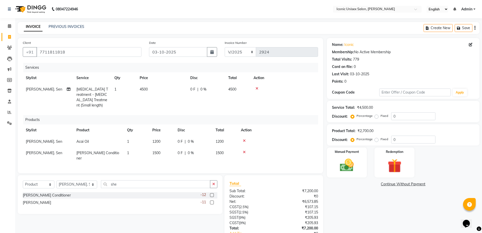
drag, startPoint x: 213, startPoint y: 195, endPoint x: 210, endPoint y: 193, distance: 4.2
click at [213, 200] on label at bounding box center [212, 202] width 4 height 4
click at [213, 201] on input "checkbox" at bounding box center [211, 202] width 3 height 3
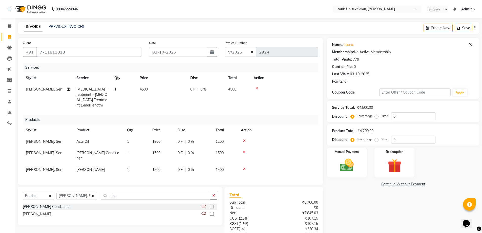
click at [159, 150] on span "1500" at bounding box center [156, 152] width 8 height 5
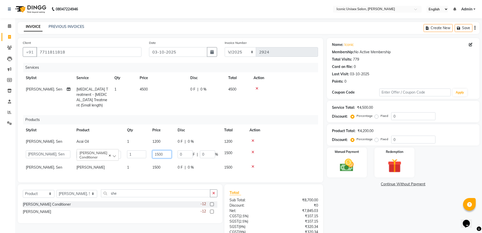
click at [167, 150] on input "1500" at bounding box center [161, 154] width 19 height 8
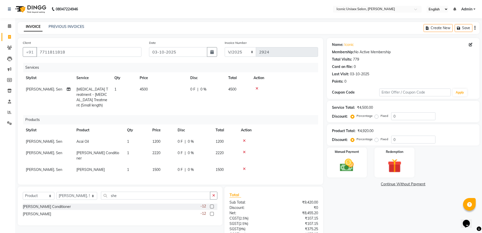
click at [368, 212] on div "Name: Iconic Membership: No Active Membership Total Visits: 779 Card on file: 0…" at bounding box center [405, 154] width 156 height 233
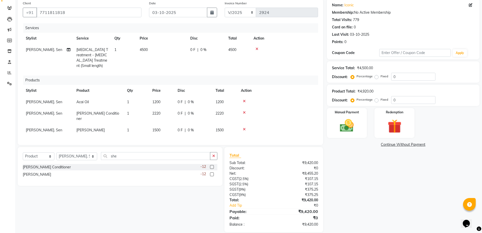
click at [381, 100] on label "Fixed" at bounding box center [385, 99] width 8 height 5
click at [377, 100] on input "Fixed" at bounding box center [378, 100] width 4 height 4
click at [396, 99] on input "0" at bounding box center [413, 100] width 44 height 8
click at [366, 173] on div "Name: Iconic Membership: No Active Membership Total Visits: 779 Card on file: 0…" at bounding box center [405, 114] width 156 height 233
click at [337, 125] on img at bounding box center [346, 125] width 23 height 16
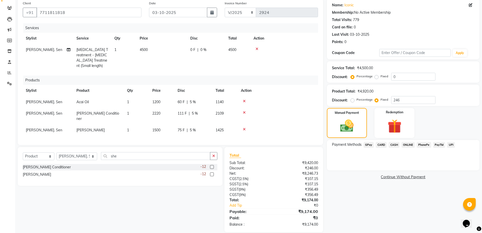
click at [397, 143] on span "CASH" at bounding box center [394, 145] width 11 height 6
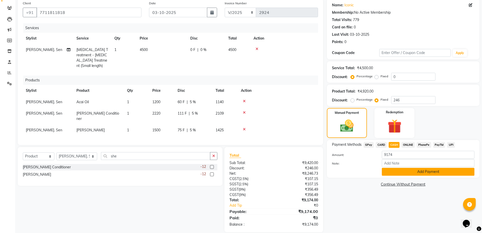
click at [390, 174] on button "Add Payment" at bounding box center [428, 172] width 93 height 8
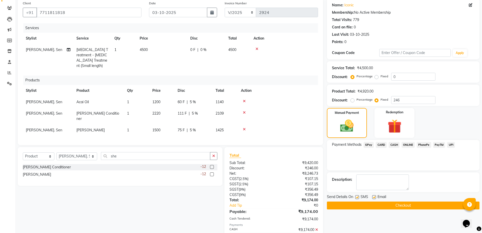
scroll to position [57, 0]
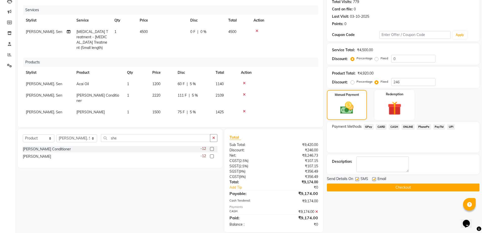
click at [357, 178] on label at bounding box center [357, 179] width 4 height 4
click at [357, 178] on input "checkbox" at bounding box center [356, 178] width 3 height 3
click at [375, 189] on button "Checkout" at bounding box center [403, 187] width 153 height 8
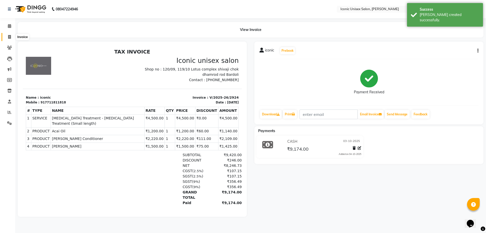
click at [10, 38] on icon at bounding box center [9, 37] width 3 height 4
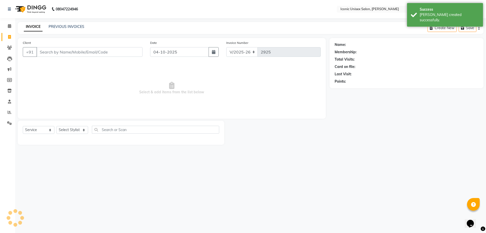
click at [60, 52] on input "Client" at bounding box center [89, 52] width 106 height 10
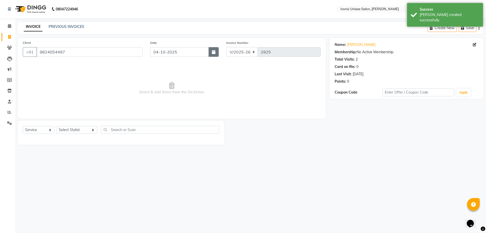
click at [216, 54] on button "button" at bounding box center [214, 52] width 10 height 10
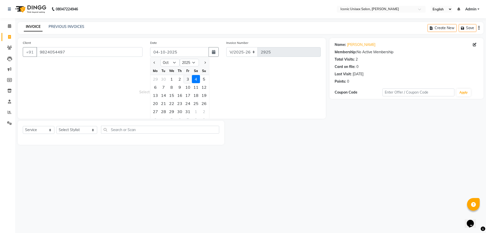
click at [188, 77] on div "3" at bounding box center [188, 79] width 8 height 8
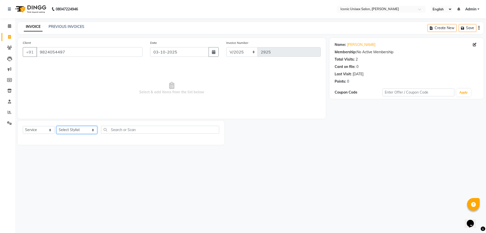
click at [70, 129] on select "Select Stylist [PERSON_NAME] [PERSON_NAME]. [PERSON_NAME] [PERSON_NAME] [PERSON…" at bounding box center [76, 130] width 41 height 8
click at [56, 126] on select "Select Stylist [PERSON_NAME] [PERSON_NAME]. [PERSON_NAME] [PERSON_NAME] [PERSON…" at bounding box center [76, 130] width 41 height 8
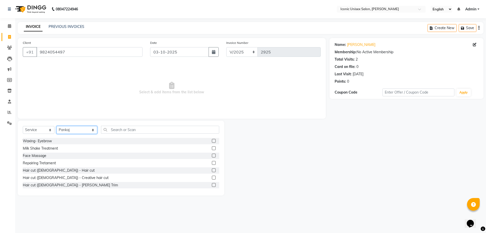
scroll to position [101, 0]
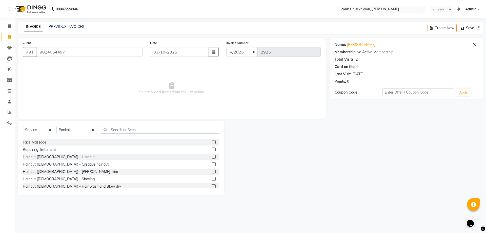
click at [212, 156] on label at bounding box center [214, 157] width 4 height 4
click at [212, 156] on input "checkbox" at bounding box center [213, 156] width 3 height 3
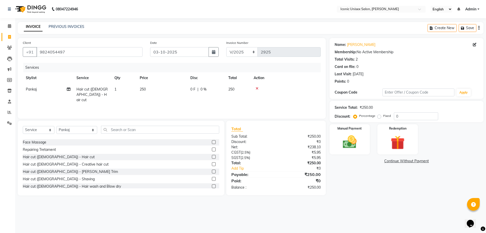
click at [212, 178] on label at bounding box center [214, 179] width 4 height 4
click at [212, 178] on input "checkbox" at bounding box center [213, 178] width 3 height 3
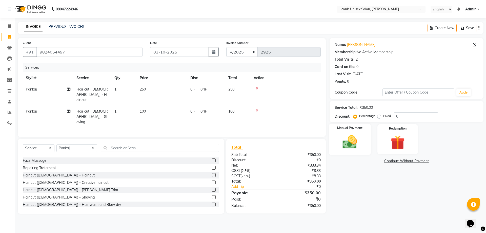
click at [359, 133] on div "Manual Payment" at bounding box center [350, 139] width 42 height 31
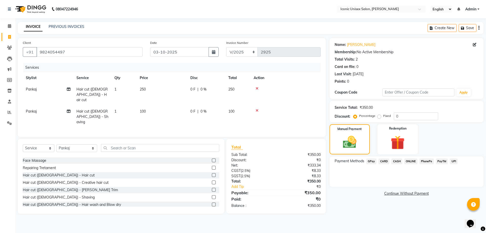
click at [372, 162] on span "GPay" at bounding box center [371, 161] width 10 height 6
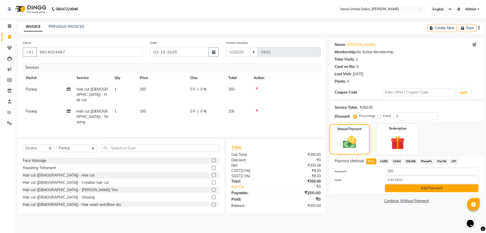
click at [406, 190] on button "Add Payment" at bounding box center [431, 188] width 93 height 8
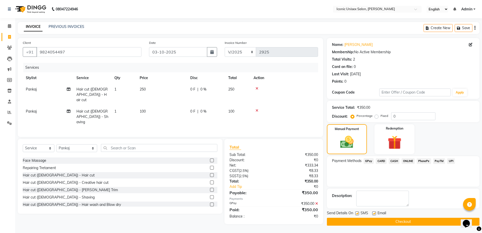
click at [355, 212] on label at bounding box center [357, 213] width 4 height 4
click at [355, 212] on input "checkbox" at bounding box center [356, 213] width 3 height 3
click at [366, 221] on button "Checkout" at bounding box center [403, 221] width 153 height 8
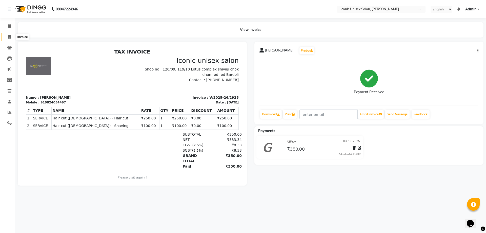
click at [9, 36] on icon at bounding box center [9, 37] width 3 height 4
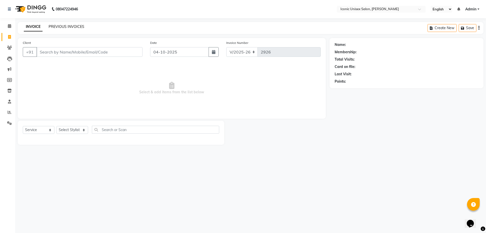
click at [69, 27] on link "PREVIOUS INVOICES" at bounding box center [67, 26] width 36 height 5
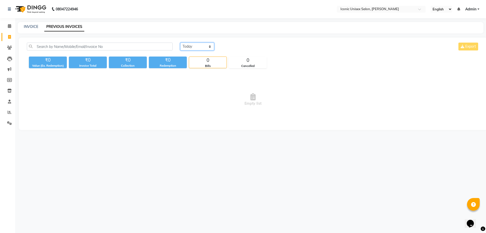
click at [193, 48] on select "[DATE] [DATE] Custom Range" at bounding box center [197, 47] width 34 height 8
click at [180, 43] on select "[DATE] [DATE] Custom Range" at bounding box center [197, 47] width 34 height 8
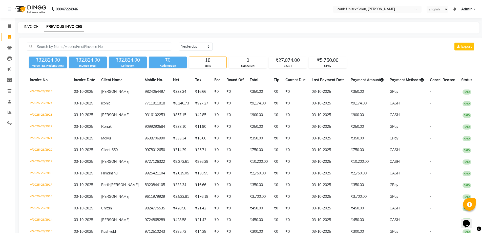
click at [31, 27] on link "INVOICE" at bounding box center [31, 26] width 14 height 5
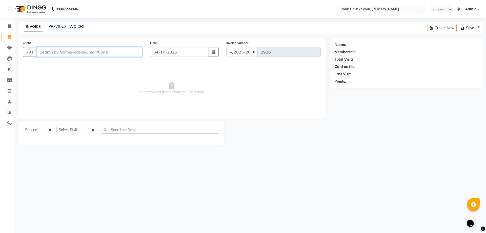
click at [57, 47] on input "Client" at bounding box center [89, 52] width 106 height 10
paste input "8469918897"
click at [133, 47] on div "Client [PHONE_NUMBER] Add Client" at bounding box center [82, 50] width 127 height 21
click at [127, 50] on span "Add Client" at bounding box center [129, 51] width 20 height 5
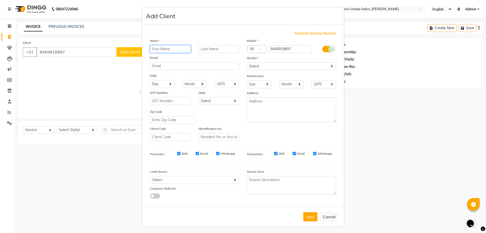
click at [176, 50] on input "text" at bounding box center [170, 49] width 41 height 8
paste input "[PERSON_NAME]"
click at [152, 50] on input "[PERSON_NAME]" at bounding box center [170, 49] width 41 height 8
click at [288, 65] on select "Select [DEMOGRAPHIC_DATA] [DEMOGRAPHIC_DATA] Other Prefer Not To Say" at bounding box center [291, 66] width 89 height 8
click at [247, 62] on select "Select [DEMOGRAPHIC_DATA] [DEMOGRAPHIC_DATA] Other Prefer Not To Say" at bounding box center [291, 66] width 89 height 8
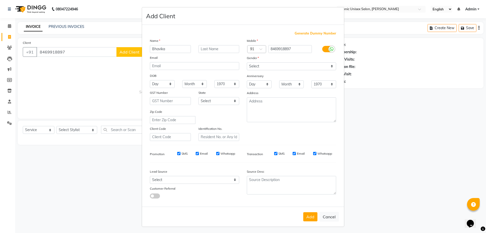
click at [313, 215] on button "Add" at bounding box center [310, 216] width 14 height 9
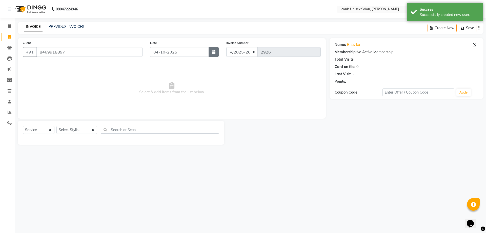
click at [215, 48] on button "button" at bounding box center [214, 52] width 10 height 10
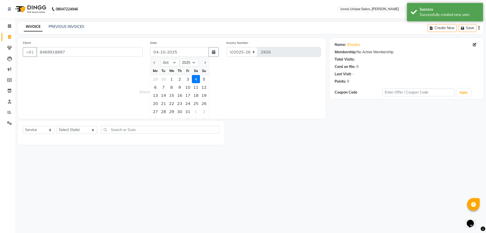
click at [186, 80] on div "3" at bounding box center [188, 79] width 8 height 8
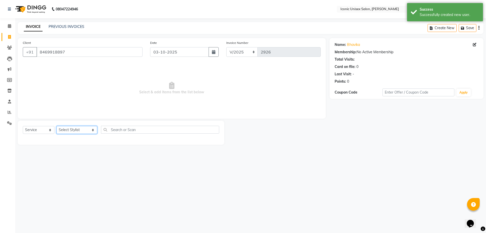
click at [78, 130] on select "Select Stylist [PERSON_NAME] [PERSON_NAME]. [PERSON_NAME] [PERSON_NAME] [PERSON…" at bounding box center [76, 130] width 41 height 8
click at [56, 126] on select "Select Stylist [PERSON_NAME] [PERSON_NAME]. [PERSON_NAME] [PERSON_NAME] [PERSON…" at bounding box center [76, 130] width 41 height 8
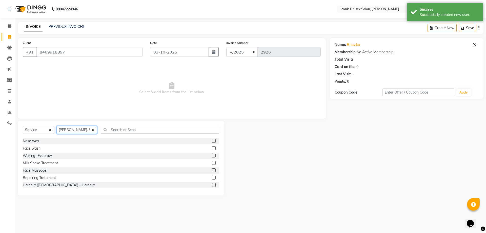
scroll to position [76, 0]
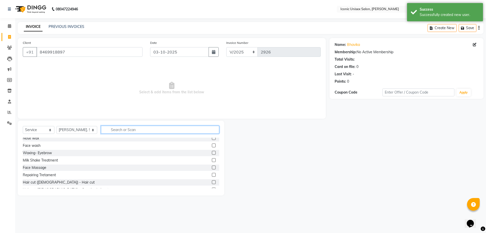
click at [169, 129] on input "text" at bounding box center [160, 130] width 118 height 8
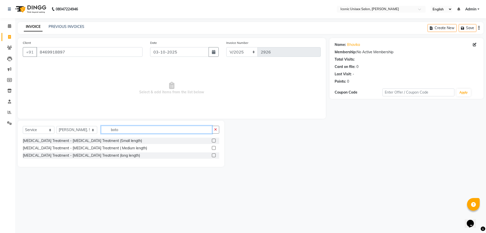
scroll to position [0, 0]
click at [213, 147] on label at bounding box center [214, 148] width 4 height 4
click at [213, 147] on input "checkbox" at bounding box center [213, 147] width 3 height 3
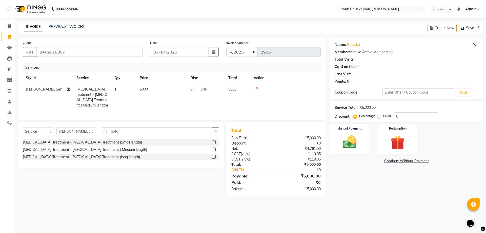
click at [152, 89] on td "5000" at bounding box center [162, 97] width 51 height 27
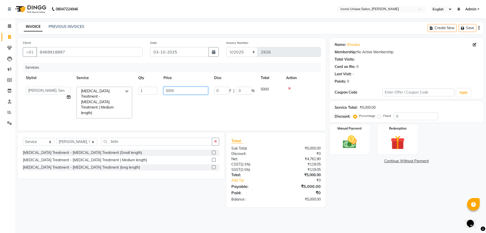
click at [170, 91] on input "5000" at bounding box center [186, 91] width 45 height 8
drag, startPoint x: 387, startPoint y: 194, endPoint x: 175, endPoint y: 157, distance: 214.8
click at [386, 193] on div "Name: [PERSON_NAME] Membership: No Active Membership Total Visits: Card on file…" at bounding box center [409, 122] width 158 height 169
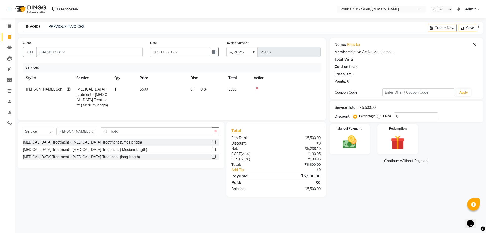
click at [67, 89] on td "[PERSON_NAME]. Sen" at bounding box center [48, 97] width 51 height 27
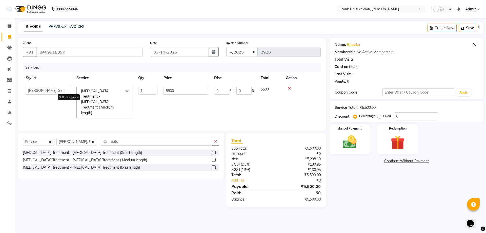
click at [67, 99] on span at bounding box center [69, 96] width 4 height 5
click at [69, 96] on icon at bounding box center [69, 97] width 4 height 4
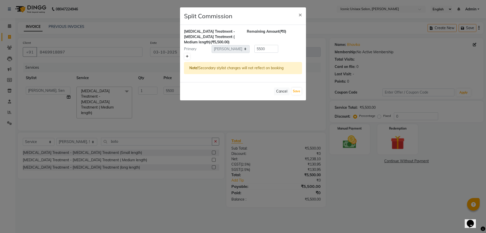
click at [188, 55] on icon at bounding box center [187, 56] width 3 height 3
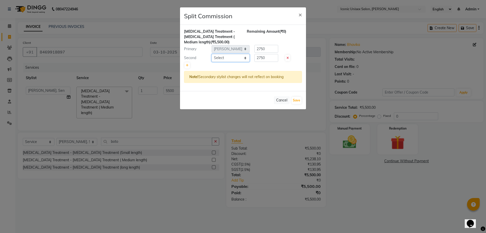
click at [240, 58] on select "Select [PERSON_NAME] [PERSON_NAME]. [PERSON_NAME] [PERSON_NAME] [PERSON_NAME]. …" at bounding box center [231, 58] width 38 height 8
click at [297, 12] on button "×" at bounding box center [300, 14] width 12 height 14
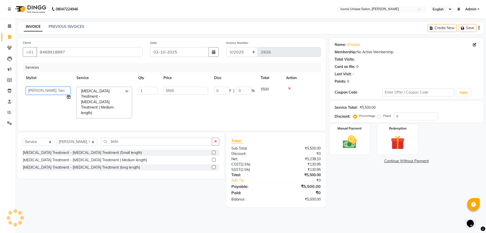
click at [64, 91] on select "[PERSON_NAME] [PERSON_NAME]. [PERSON_NAME] [PERSON_NAME] [PERSON_NAME]. [PERSON…" at bounding box center [48, 91] width 45 height 8
click at [364, 172] on div "Name: [PERSON_NAME] Membership: No Active Membership Total Visits: Card on file…" at bounding box center [409, 122] width 158 height 169
click at [342, 141] on img at bounding box center [350, 141] width 24 height 17
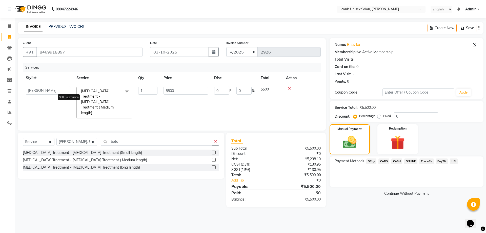
click at [69, 97] on icon at bounding box center [69, 97] width 4 height 4
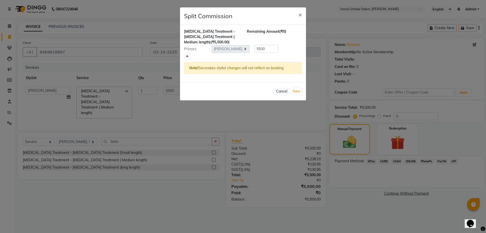
click at [189, 57] on link at bounding box center [187, 56] width 5 height 6
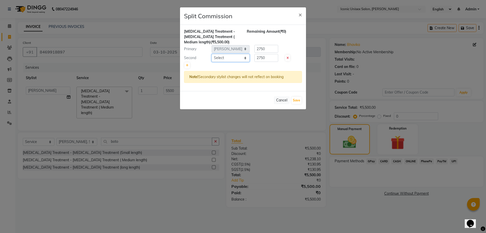
click at [223, 55] on select "Select [PERSON_NAME] [PERSON_NAME]. [PERSON_NAME] [PERSON_NAME] [PERSON_NAME]. …" at bounding box center [231, 58] width 38 height 8
click at [212, 54] on select "Select [PERSON_NAME] [PERSON_NAME]. [PERSON_NAME] [PERSON_NAME] [PERSON_NAME]. …" at bounding box center [231, 58] width 38 height 8
click at [296, 101] on button "Save" at bounding box center [297, 100] width 10 height 7
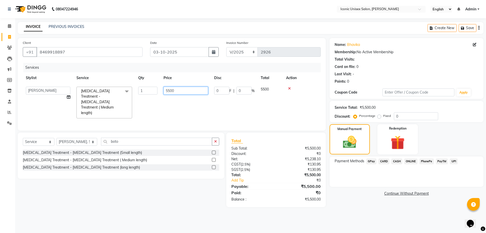
click at [167, 92] on input "5500" at bounding box center [186, 91] width 45 height 8
click at [358, 209] on div "08047224946 Select Location × Iconic Unisex Salon, Shivaji Chok English ENGLISH…" at bounding box center [243, 116] width 486 height 233
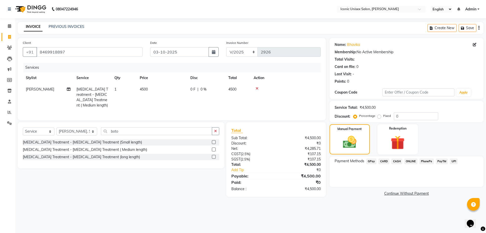
click at [394, 160] on span "CASH" at bounding box center [396, 161] width 11 height 6
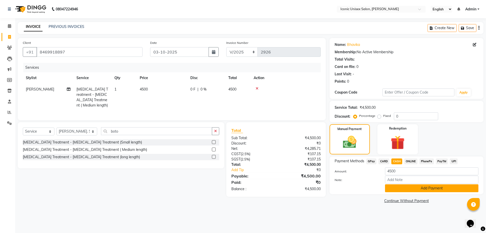
click at [396, 187] on button "Add Payment" at bounding box center [431, 188] width 93 height 8
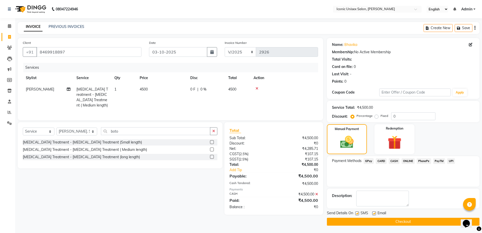
click at [356, 213] on label at bounding box center [357, 213] width 4 height 4
click at [356, 213] on input "checkbox" at bounding box center [356, 213] width 3 height 3
click at [371, 223] on button "Checkout" at bounding box center [403, 221] width 153 height 8
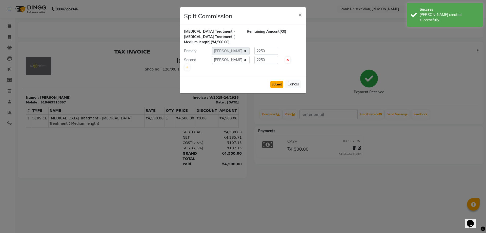
click at [278, 85] on button "Submit" at bounding box center [276, 84] width 13 height 7
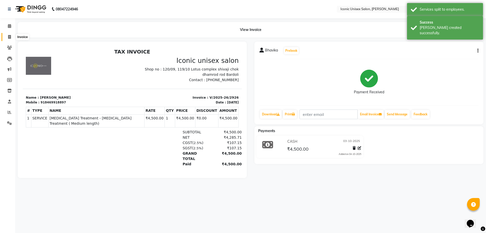
click at [9, 36] on icon at bounding box center [9, 37] width 3 height 4
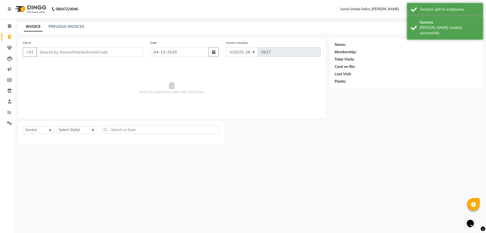
click at [76, 22] on div "08047224946 Select Location × Iconic Unisex Salon, Shivaji Chok English ENGLISH…" at bounding box center [243, 116] width 486 height 233
click at [70, 25] on link "PREVIOUS INVOICES" at bounding box center [67, 26] width 36 height 5
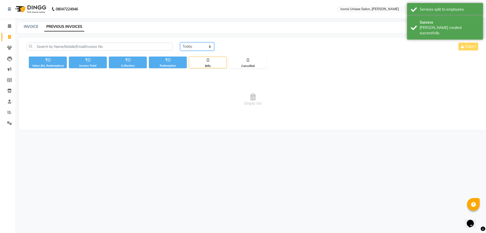
click at [194, 48] on select "[DATE] [DATE] Custom Range" at bounding box center [197, 47] width 34 height 8
click at [180, 43] on select "[DATE] [DATE] Custom Range" at bounding box center [197, 47] width 34 height 8
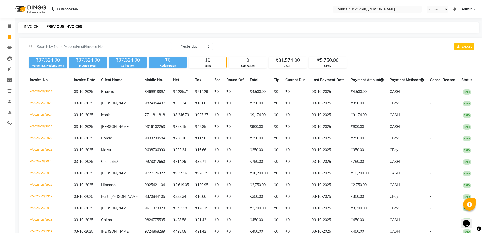
click at [32, 25] on link "INVOICE" at bounding box center [31, 26] width 14 height 5
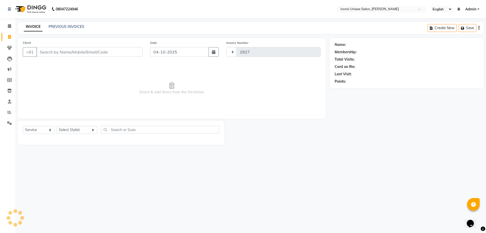
click at [75, 54] on input "Client" at bounding box center [89, 52] width 106 height 10
click at [9, 123] on icon at bounding box center [9, 123] width 5 height 4
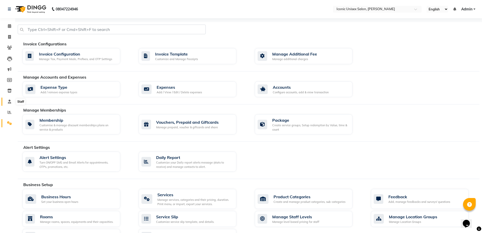
click at [4, 100] on link "Staff" at bounding box center [8, 101] width 12 height 8
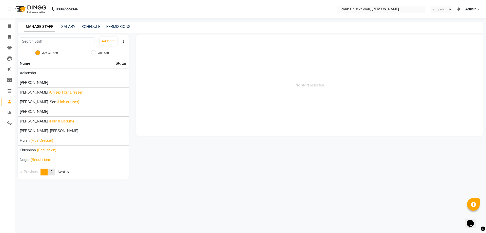
click at [52, 173] on span "2" at bounding box center [51, 171] width 2 height 5
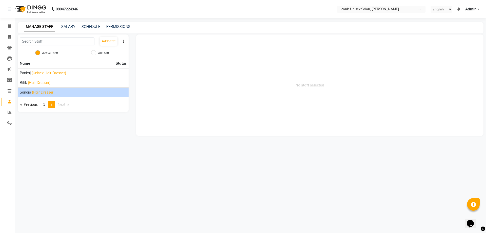
click at [83, 93] on div "Sandip (Hair Dresser)" at bounding box center [73, 92] width 107 height 5
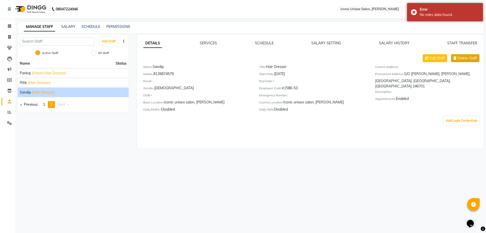
click at [471, 61] on div "Edit Staff Delete Staff Name: Sandip Mobile: [PHONE_NUMBER] Email: Gender: [DEM…" at bounding box center [313, 83] width 340 height 59
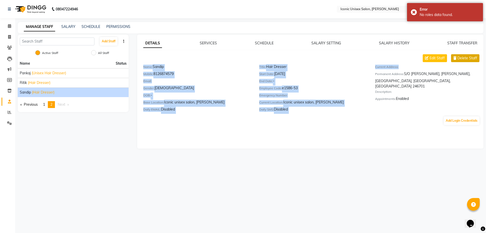
click at [470, 58] on span "Delete Staff" at bounding box center [467, 57] width 20 height 5
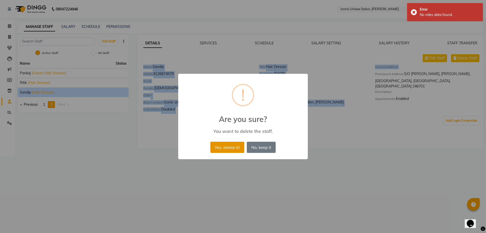
click at [230, 149] on button "Yes, delete it!" at bounding box center [227, 146] width 34 height 11
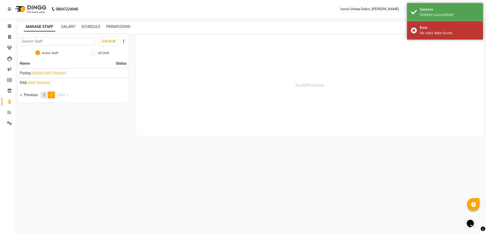
click at [47, 95] on link "page 1" at bounding box center [44, 94] width 7 height 7
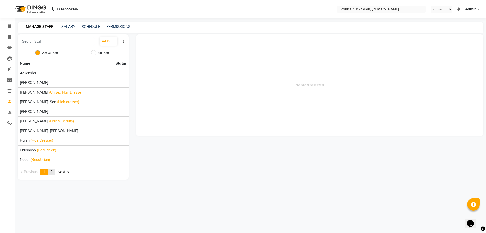
click at [51, 172] on span "2" at bounding box center [51, 171] width 2 height 5
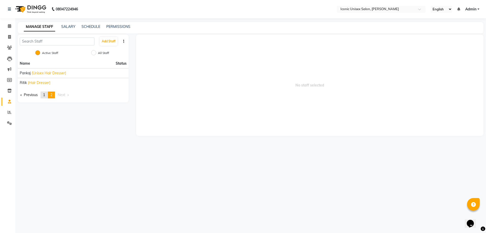
click at [45, 95] on span "1" at bounding box center [44, 94] width 2 height 5
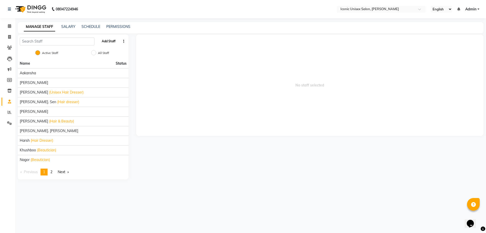
click at [106, 39] on button "Add Staff" at bounding box center [109, 41] width 18 height 9
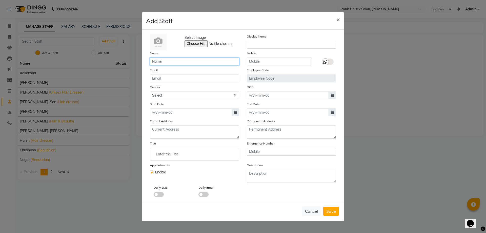
click at [187, 62] on input "text" at bounding box center [194, 61] width 89 height 8
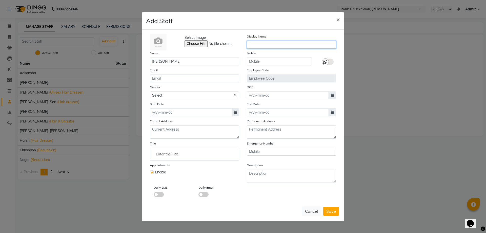
click at [289, 46] on input "text" at bounding box center [291, 45] width 89 height 8
click at [286, 62] on input "text" at bounding box center [279, 61] width 65 height 8
click at [204, 95] on select "Select [DEMOGRAPHIC_DATA] [DEMOGRAPHIC_DATA] Other Prefer Not To Say" at bounding box center [194, 95] width 89 height 8
click at [150, 91] on select "Select [DEMOGRAPHIC_DATA] [DEMOGRAPHIC_DATA] Other Prefer Not To Say" at bounding box center [194, 95] width 89 height 8
click at [306, 95] on input at bounding box center [288, 95] width 82 height 8
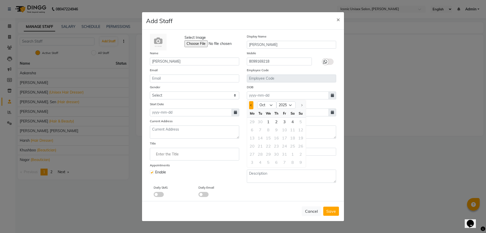
click at [252, 105] on span "Previous month" at bounding box center [251, 105] width 2 height 2
click at [254, 124] on div "1" at bounding box center [252, 121] width 8 height 8
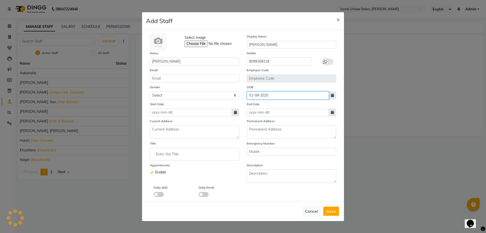
click at [259, 97] on input "01-09-2025" at bounding box center [288, 95] width 82 height 8
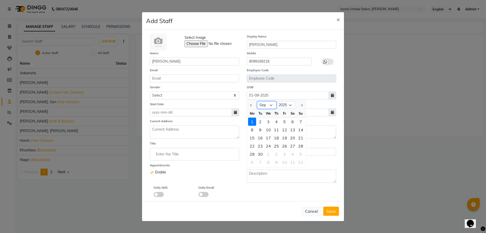
click at [267, 107] on select "Jan Feb Mar Apr May Jun [DATE] Aug Sep Oct" at bounding box center [266, 105] width 19 height 8
click at [257, 101] on select "Jan Feb Mar Apr May Jun [DATE] Aug Sep Oct" at bounding box center [266, 105] width 19 height 8
click at [262, 122] on div "1" at bounding box center [260, 121] width 8 height 8
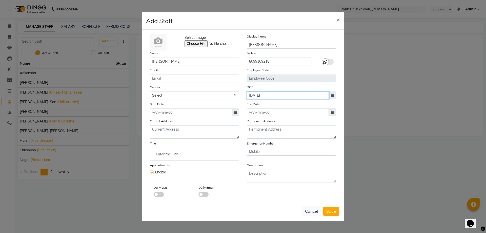
click at [270, 96] on input "[DATE]" at bounding box center [288, 95] width 82 height 8
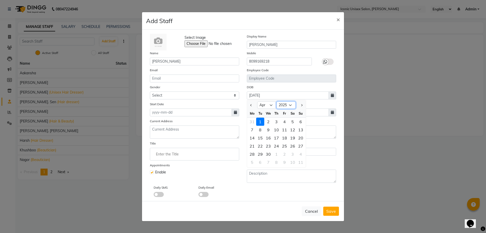
click at [289, 104] on select "1920 1921 1922 1923 1924 1925 1926 1927 1928 1929 1930 1931 1932 1933 1934 1935…" at bounding box center [285, 105] width 19 height 8
click at [276, 101] on select "1920 1921 1922 1923 1924 1925 1926 1927 1928 1929 1930 1931 1932 1933 1934 1935…" at bounding box center [285, 105] width 19 height 8
click at [301, 122] on div "1" at bounding box center [301, 121] width 8 height 8
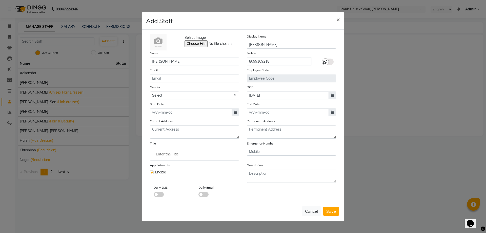
click at [237, 113] on span at bounding box center [236, 112] width 8 height 8
click at [170, 140] on div "1" at bounding box center [171, 138] width 8 height 8
click at [170, 155] on input "Enter the Title" at bounding box center [194, 154] width 85 height 10
click at [176, 177] on link "Beautician" at bounding box center [194, 175] width 85 height 13
click at [159, 132] on textarea at bounding box center [194, 131] width 89 height 13
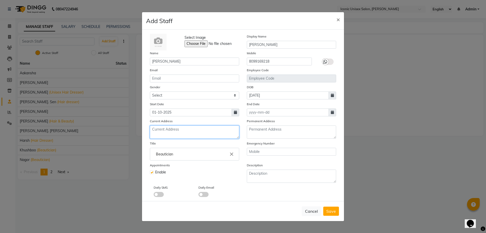
click at [172, 134] on textarea at bounding box center [194, 131] width 89 height 13
click at [338, 19] on span "×" at bounding box center [338, 19] width 4 height 8
